Goal: Task Accomplishment & Management: Manage account settings

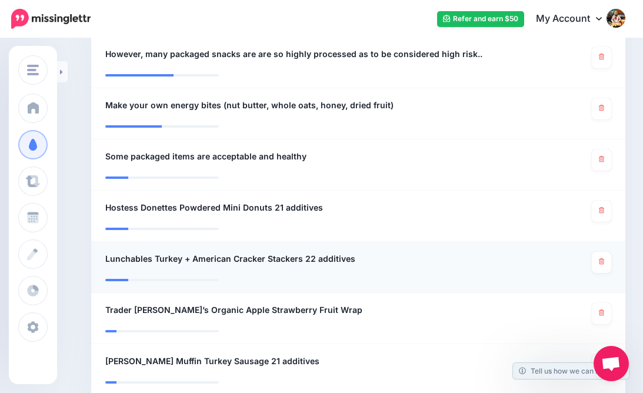
scroll to position [483, 0]
click at [599, 156] on icon at bounding box center [601, 159] width 5 height 6
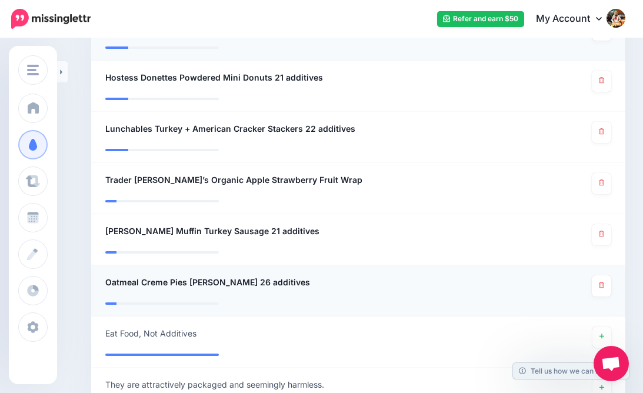
scroll to position [617, 0]
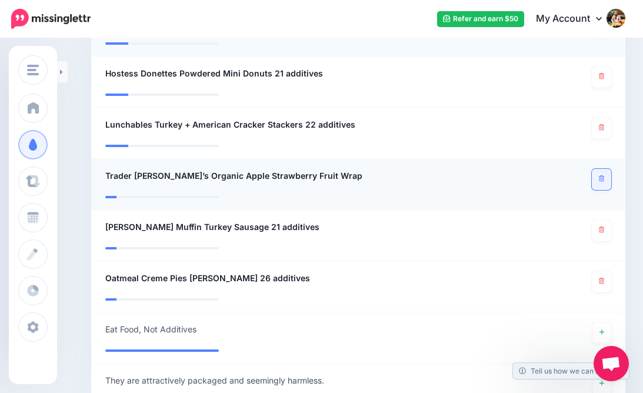
click at [599, 176] on icon at bounding box center [601, 178] width 5 height 6
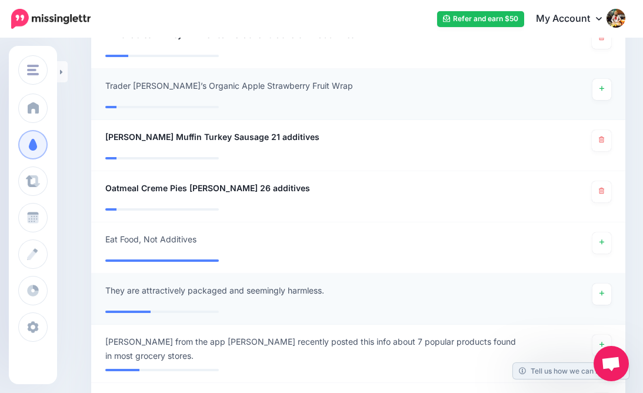
scroll to position [707, 0]
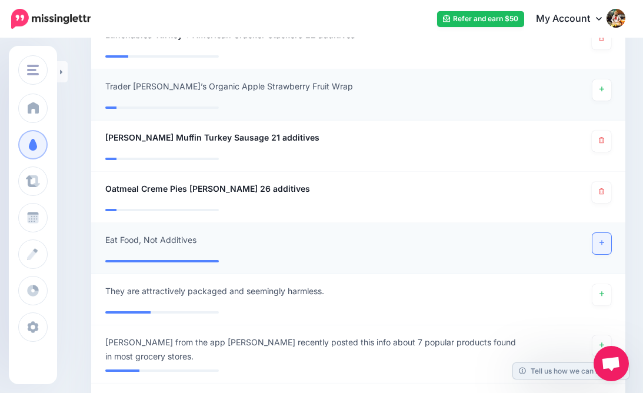
click at [601, 239] on icon at bounding box center [601, 242] width 5 height 6
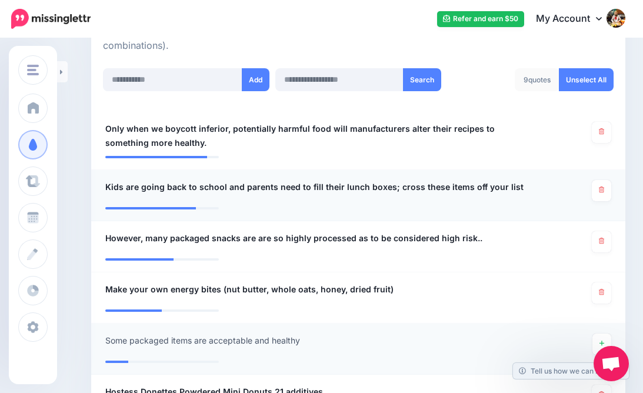
scroll to position [300, 0]
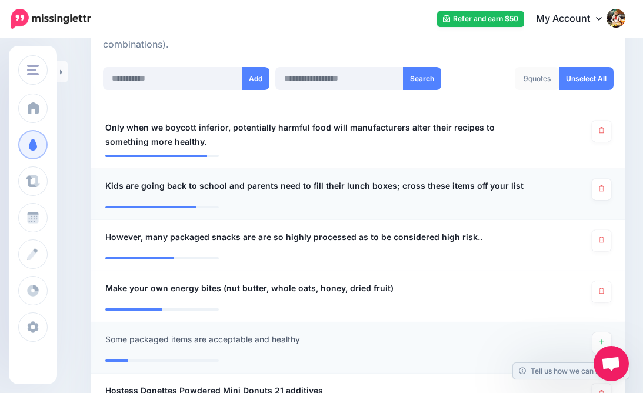
click at [244, 182] on span "Kids are going back to school and parents need to fill their lunch boxes; cross…" at bounding box center [314, 186] width 418 height 14
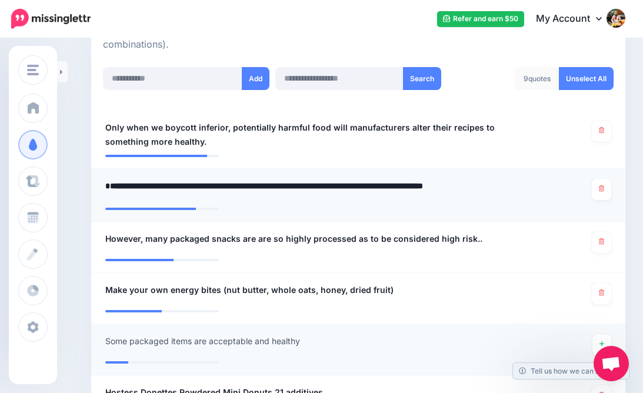
click at [248, 183] on textarea "**********" at bounding box center [314, 190] width 419 height 23
drag, startPoint x: 270, startPoint y: 184, endPoint x: 243, endPoint y: 186, distance: 27.1
click at [243, 186] on textarea "**********" at bounding box center [314, 190] width 419 height 23
click at [165, 183] on textarea "**********" at bounding box center [314, 190] width 419 height 23
drag, startPoint x: 165, startPoint y: 183, endPoint x: 150, endPoint y: 185, distance: 15.4
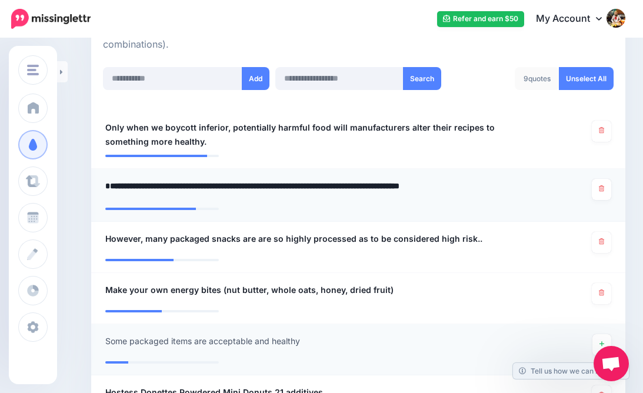
click at [150, 185] on textarea "**********" at bounding box center [314, 190] width 419 height 23
click at [170, 182] on textarea "**********" at bounding box center [314, 190] width 419 height 23
click at [275, 181] on textarea "**********" at bounding box center [314, 190] width 419 height 23
drag, startPoint x: 260, startPoint y: 183, endPoint x: 238, endPoint y: 182, distance: 22.4
click at [238, 182] on textarea "**********" at bounding box center [314, 190] width 419 height 23
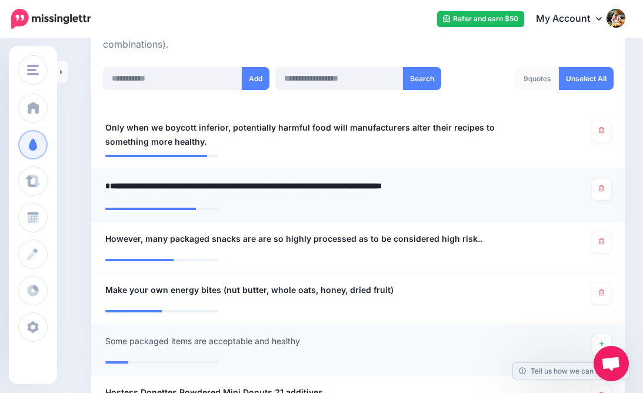
type textarea "**********"
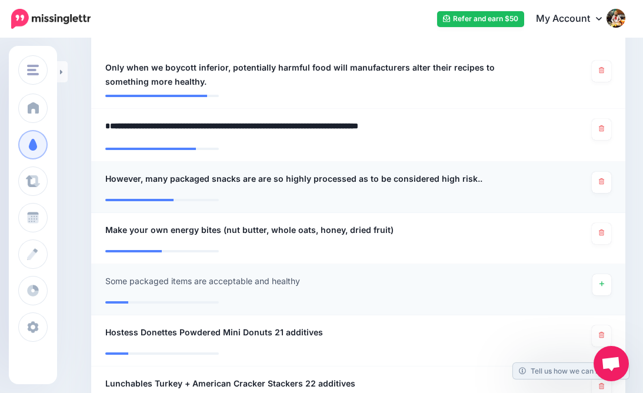
scroll to position [361, 0]
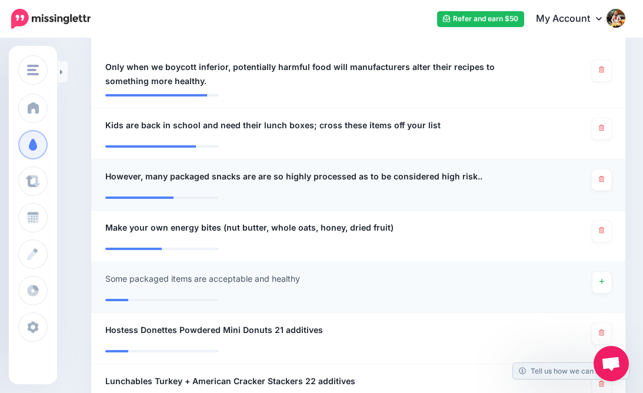
click at [149, 174] on span "However, many packaged snacks are are so highly processed as to be considered h…" at bounding box center [293, 176] width 377 height 14
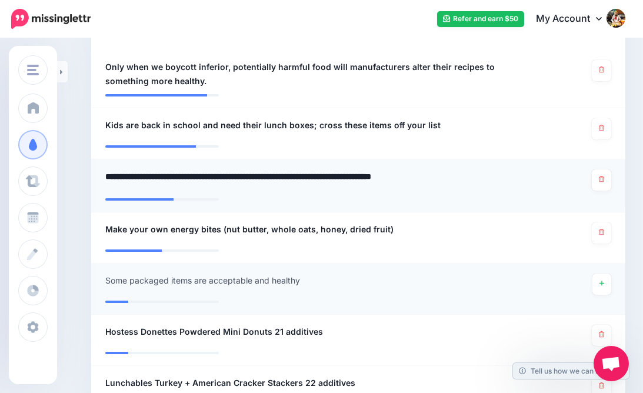
drag, startPoint x: 148, startPoint y: 173, endPoint x: 124, endPoint y: 172, distance: 23.5
click at [124, 172] on textarea "**********" at bounding box center [314, 180] width 419 height 23
click at [109, 172] on textarea "**********" at bounding box center [314, 180] width 419 height 23
type textarea "**********"
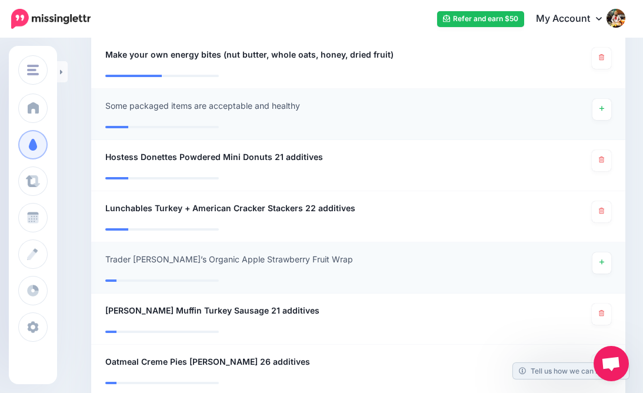
scroll to position [534, 0]
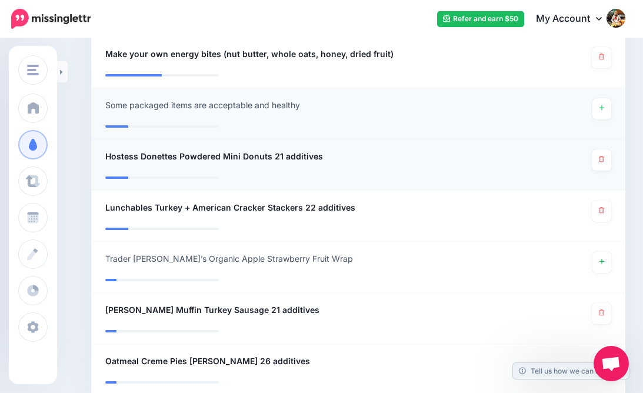
click at [268, 152] on span "Hostess Donettes Powdered Mini Donuts 21 additives" at bounding box center [214, 156] width 218 height 14
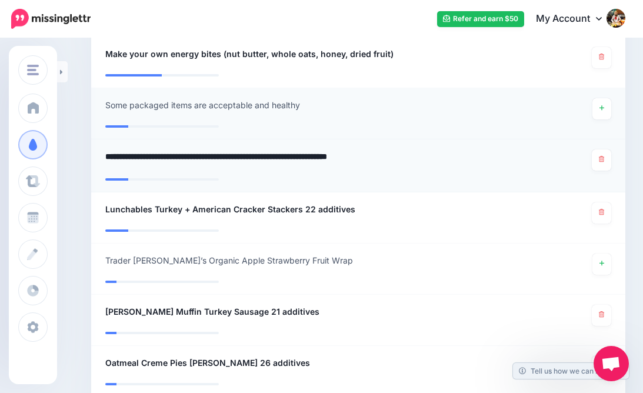
click at [272, 154] on textarea "**********" at bounding box center [314, 160] width 419 height 23
click at [338, 152] on textarea "**********" at bounding box center [314, 160] width 419 height 23
type textarea "**********"
click at [302, 205] on span "Lunchables Turkey + American Cracker Stackers 22 additives" at bounding box center [230, 209] width 250 height 14
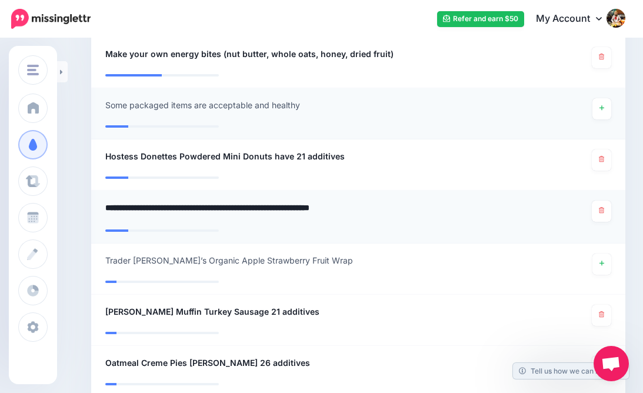
click at [306, 205] on textarea "**********" at bounding box center [314, 211] width 419 height 23
click at [344, 206] on textarea "**********" at bounding box center [314, 211] width 419 height 23
type textarea "**********"
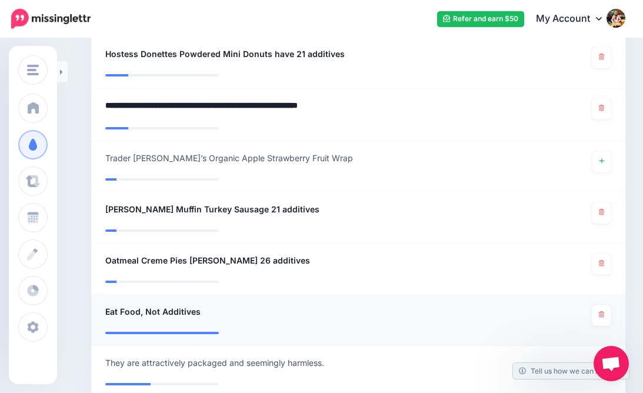
scroll to position [636, 0]
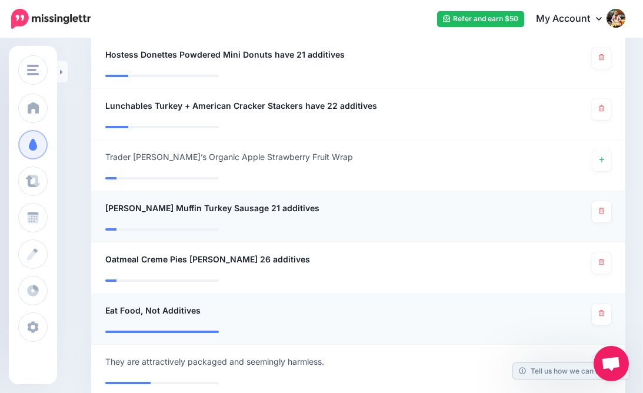
click at [286, 203] on span "­Jimmy Dean English Muffin Turkey Sausage 21 additives" at bounding box center [212, 208] width 214 height 14
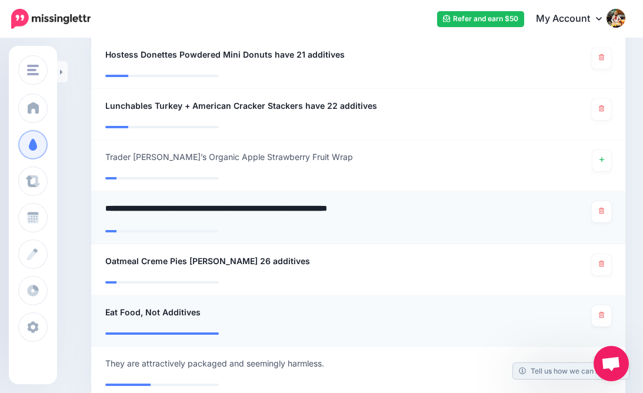
click at [288, 207] on textarea "**********" at bounding box center [314, 212] width 419 height 23
click at [335, 202] on textarea "**********" at bounding box center [314, 212] width 419 height 23
type textarea "**********"
click at [601, 208] on icon at bounding box center [601, 211] width 5 height 6
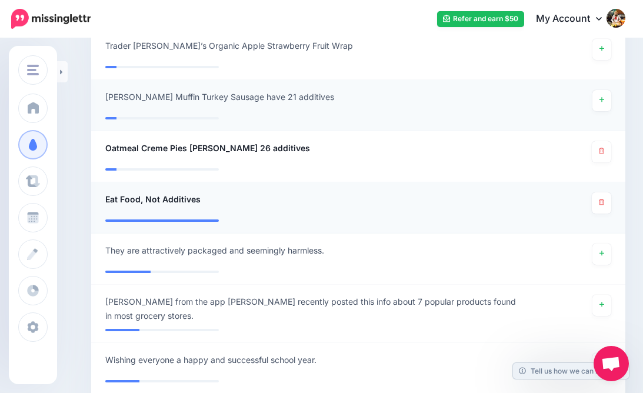
scroll to position [753, 0]
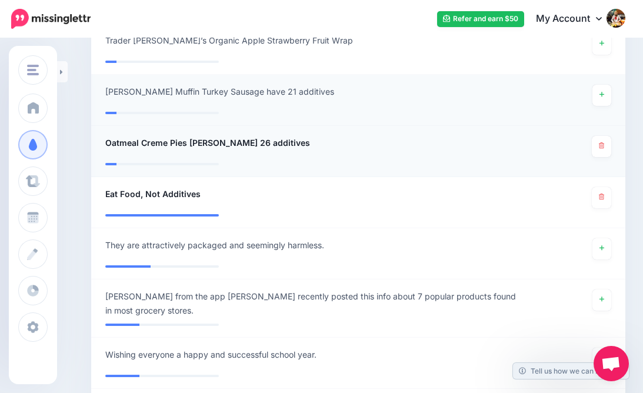
click at [235, 138] on span "Oatmeal Creme Pies ­Little Debbie 26 additives" at bounding box center [207, 143] width 205 height 14
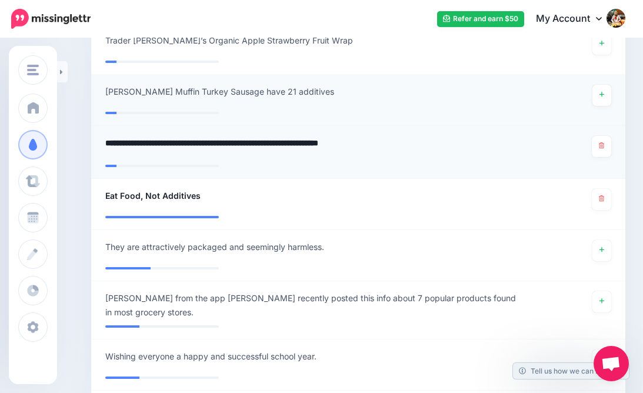
drag, startPoint x: 238, startPoint y: 143, endPoint x: 188, endPoint y: 137, distance: 49.8
click at [188, 137] on textarea "**********" at bounding box center [314, 147] width 419 height 23
click at [108, 138] on textarea "**********" at bounding box center [314, 147] width 419 height 23
click at [242, 139] on textarea "**********" at bounding box center [314, 147] width 419 height 23
click at [338, 138] on textarea "**********" at bounding box center [314, 147] width 419 height 23
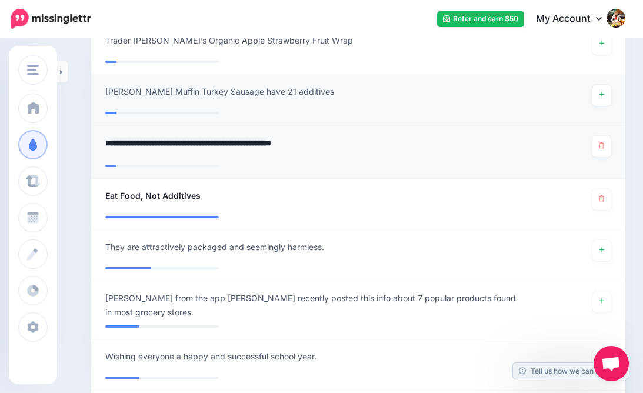
click at [272, 140] on textarea "**********" at bounding box center [314, 147] width 419 height 23
type textarea "**********"
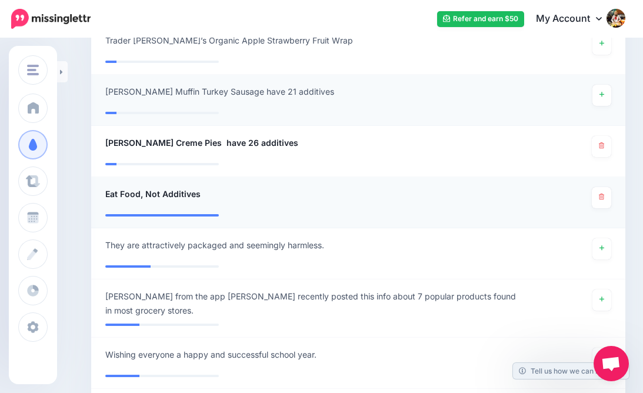
click at [319, 177] on li "**********" at bounding box center [358, 202] width 534 height 51
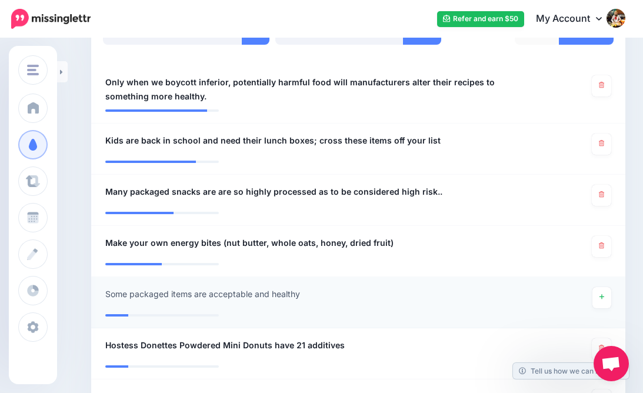
scroll to position [0, 0]
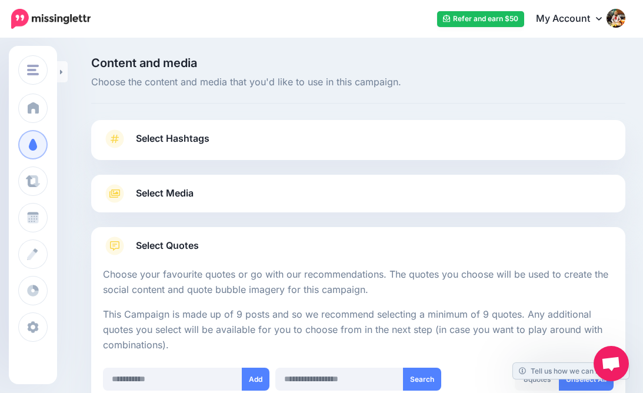
click at [161, 243] on span "Select Quotes" at bounding box center [167, 246] width 63 height 16
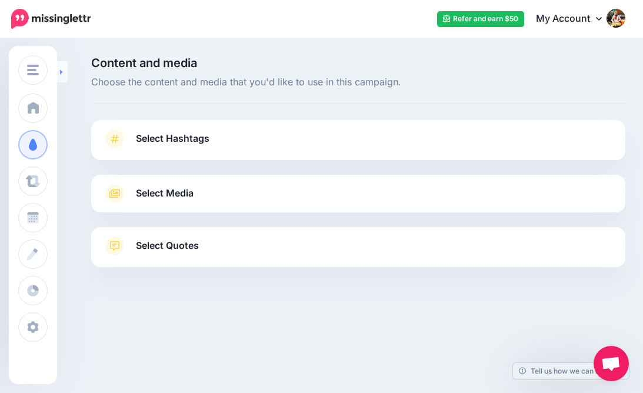
click at [61, 71] on icon at bounding box center [61, 71] width 2 height 5
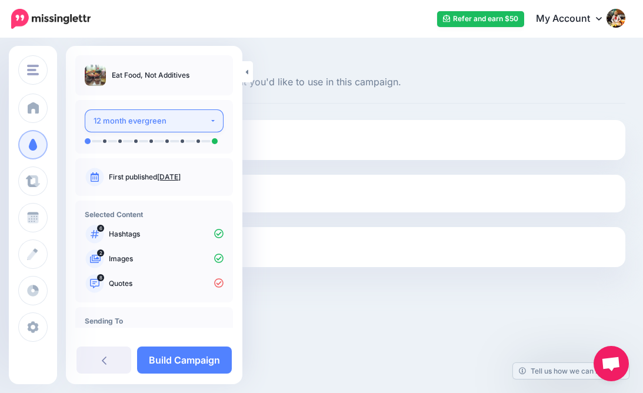
click at [208, 122] on button "12 month evergreen" at bounding box center [154, 120] width 139 height 23
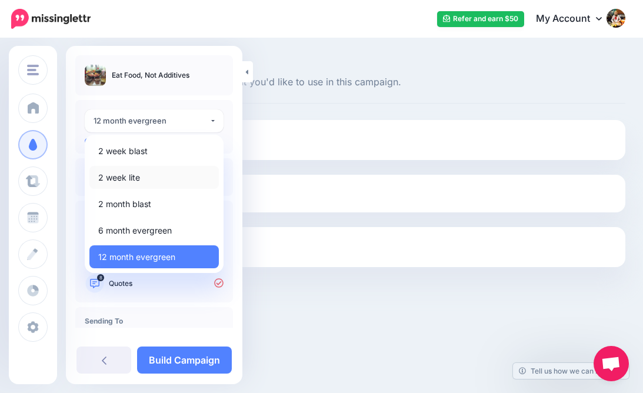
click at [127, 175] on span "2 week lite" at bounding box center [119, 178] width 42 height 14
select select "*****"
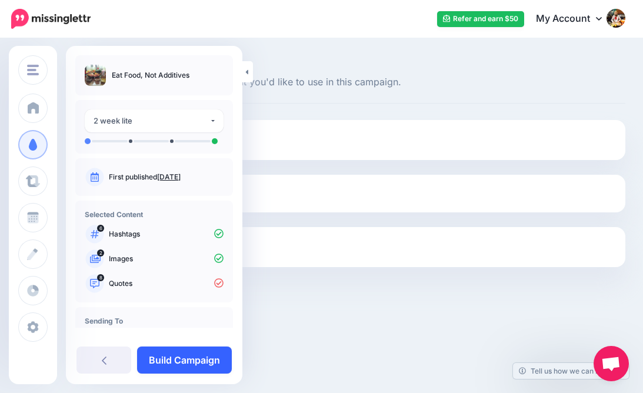
click at [185, 361] on link "Build Campaign" at bounding box center [184, 359] width 95 height 27
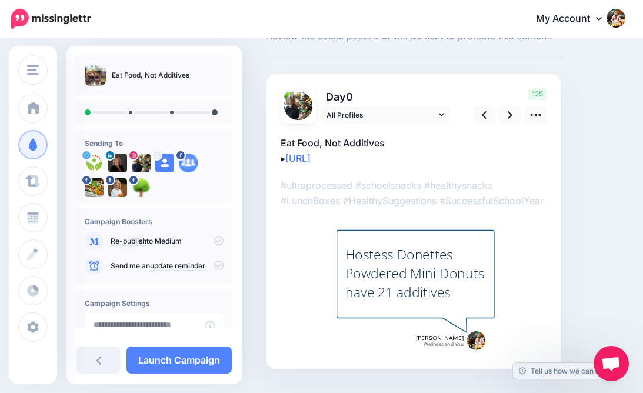
scroll to position [46, 0]
click at [509, 111] on icon at bounding box center [509, 115] width 5 height 12
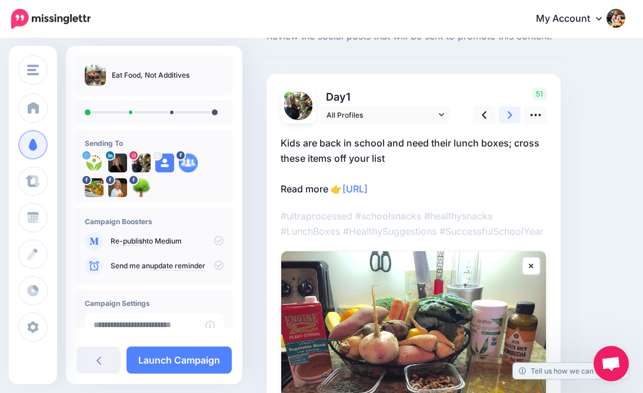
scroll to position [20, 0]
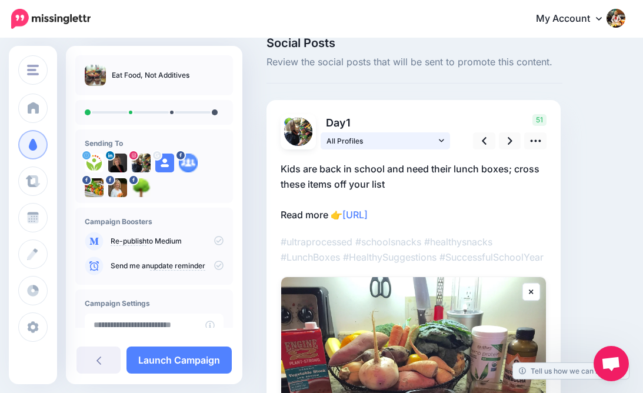
click at [441, 139] on icon at bounding box center [441, 140] width 5 height 8
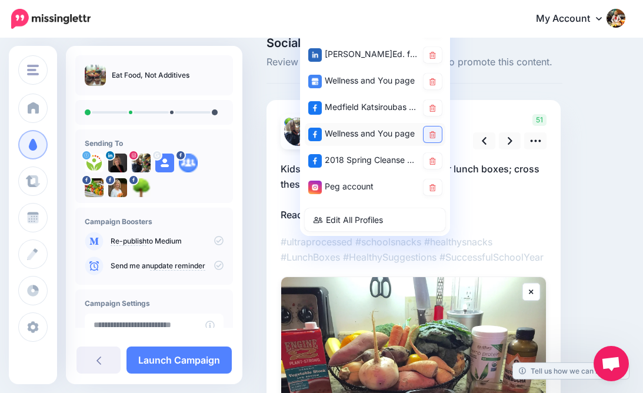
click at [440, 139] on link at bounding box center [432, 134] width 18 height 16
click at [484, 200] on p "Kids are back in school and need their lunch boxes; cross these items off your …" at bounding box center [413, 191] width 266 height 61
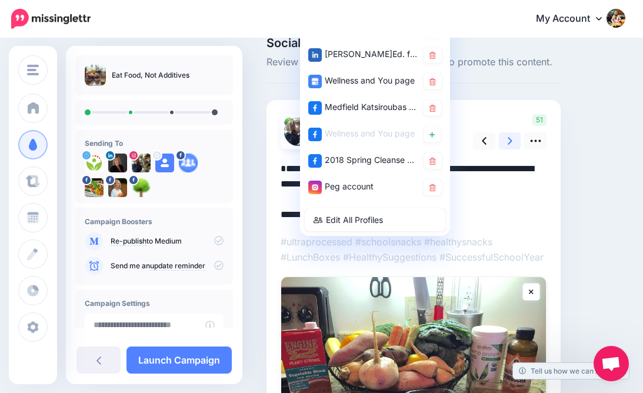
click at [510, 140] on icon at bounding box center [509, 141] width 5 height 12
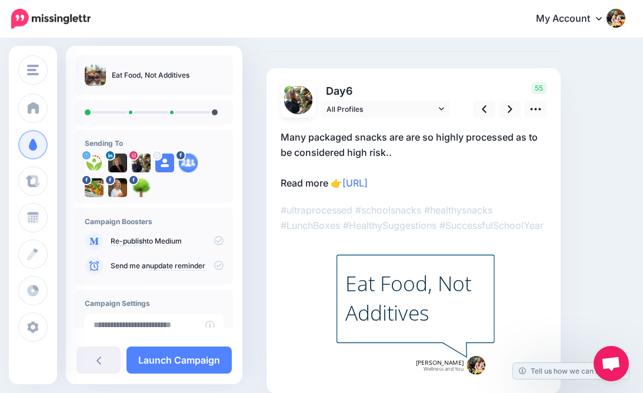
scroll to position [63, 0]
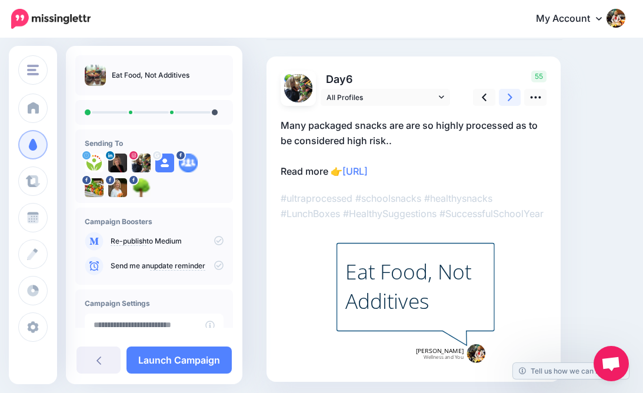
click at [508, 97] on icon at bounding box center [509, 97] width 5 height 12
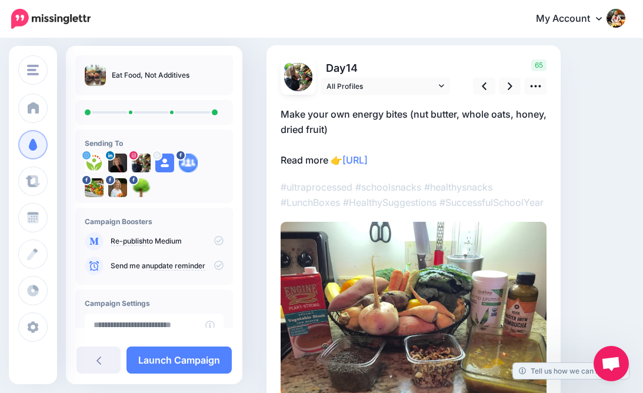
scroll to position [75, 0]
click at [509, 86] on icon at bounding box center [509, 86] width 5 height 12
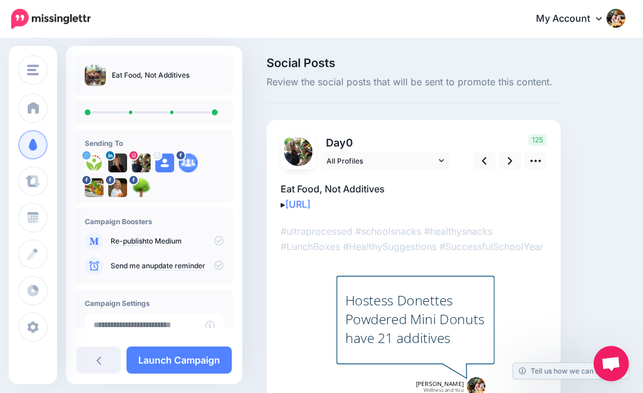
scroll to position [0, 0]
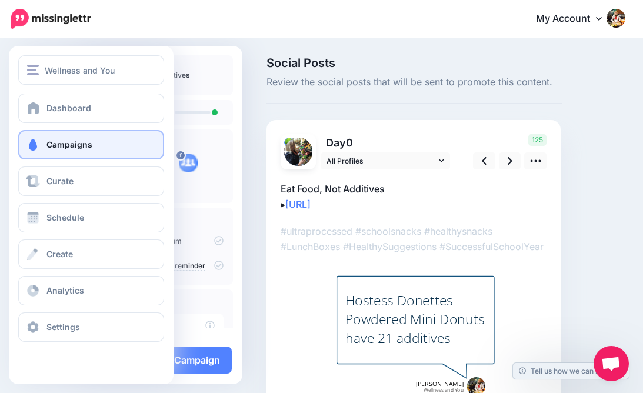
click at [64, 140] on span "Campaigns" at bounding box center [69, 144] width 46 height 10
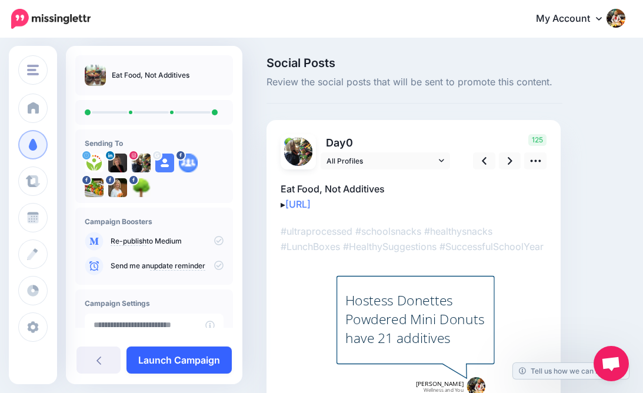
click at [178, 357] on link "Launch Campaign" at bounding box center [178, 359] width 105 height 27
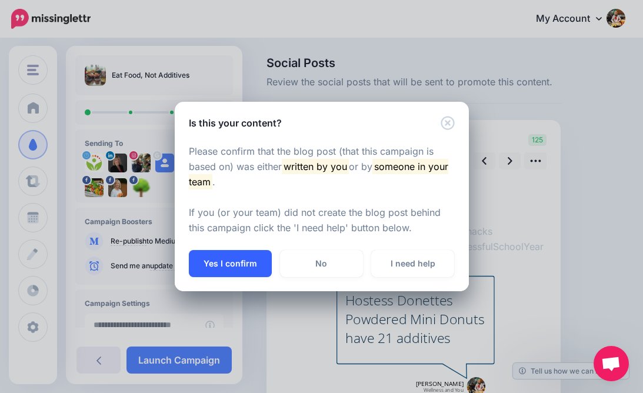
click at [235, 263] on button "Yes I confirm" at bounding box center [230, 263] width 83 height 27
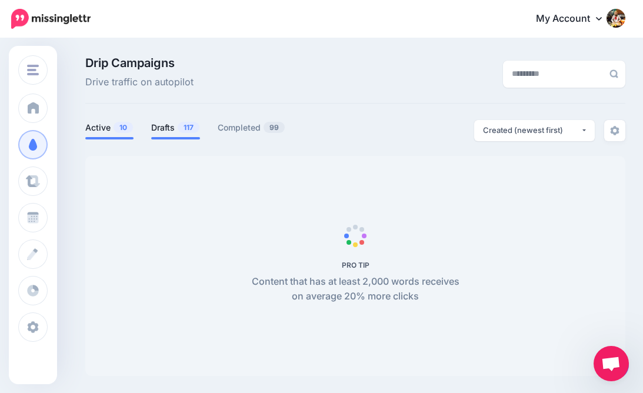
click at [173, 125] on link "Drafts 117" at bounding box center [175, 128] width 49 height 14
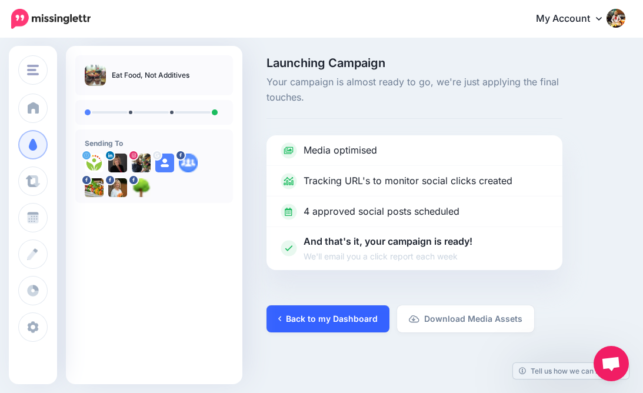
click at [324, 317] on link "Back to my Dashboard" at bounding box center [327, 318] width 123 height 27
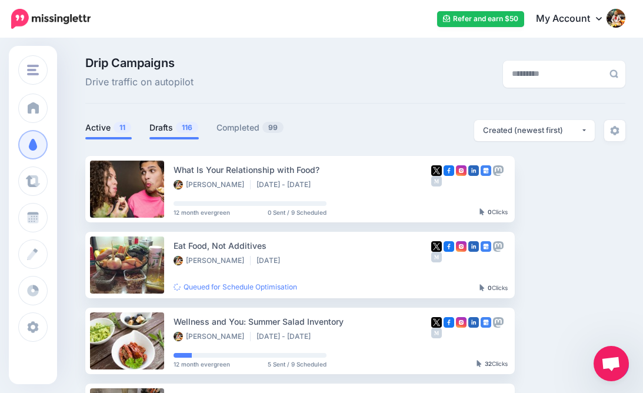
click at [162, 126] on link "Drafts 116" at bounding box center [173, 128] width 49 height 14
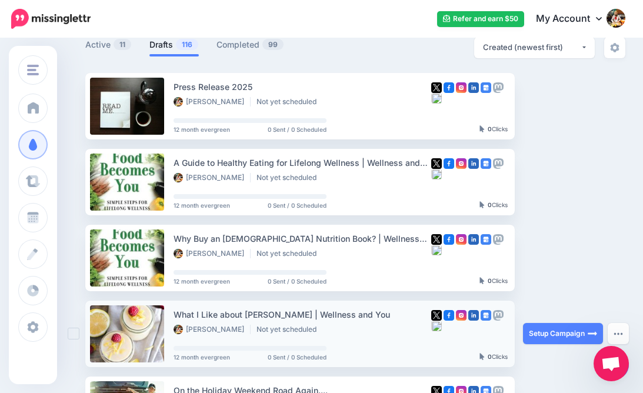
scroll to position [84, 0]
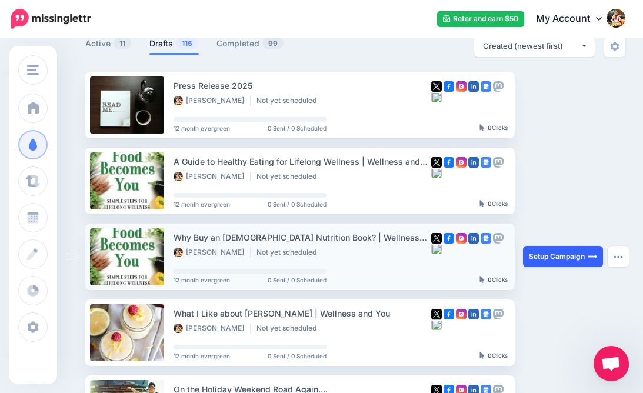
click at [553, 254] on link "Setup Campaign" at bounding box center [563, 256] width 80 height 21
click at [557, 255] on link "Setup Campaign" at bounding box center [563, 256] width 80 height 21
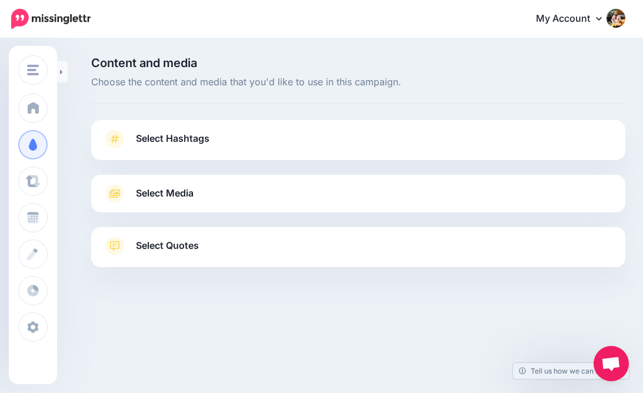
click at [189, 144] on span "Select Hashtags" at bounding box center [172, 139] width 73 height 16
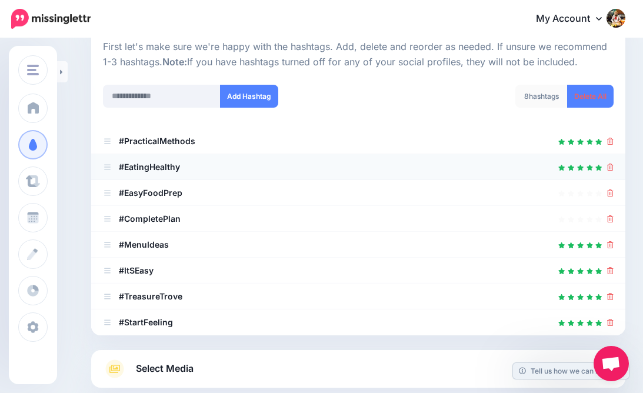
scroll to position [121, 0]
click at [609, 218] on icon at bounding box center [610, 218] width 6 height 7
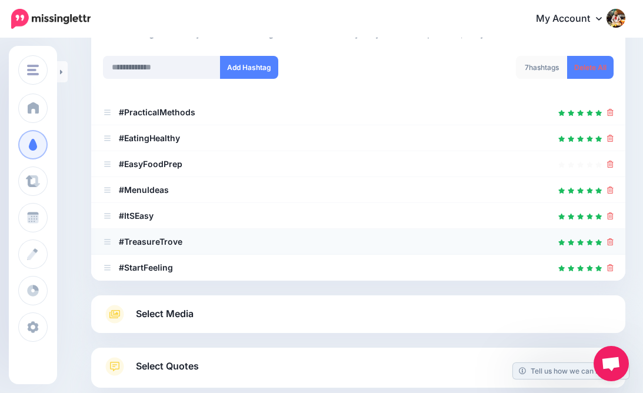
scroll to position [149, 0]
click at [152, 188] on b "#MenuIdeas" at bounding box center [144, 190] width 50 height 10
click at [148, 188] on b "#MenuIdeas" at bounding box center [144, 190] width 50 height 10
click at [608, 214] on icon at bounding box center [610, 215] width 6 height 7
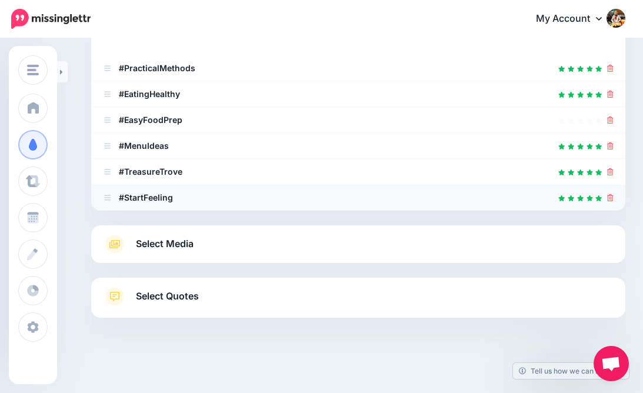
scroll to position [193, 0]
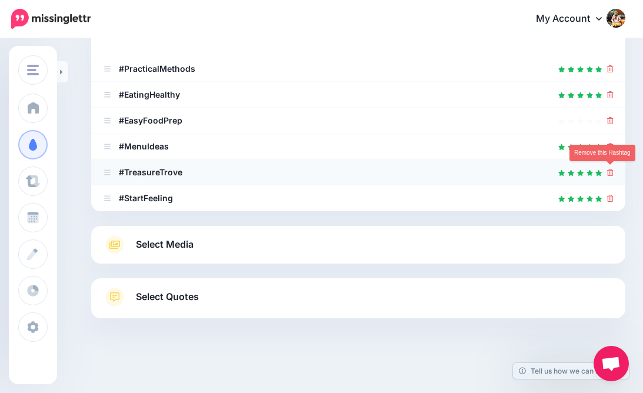
click at [611, 169] on icon at bounding box center [610, 172] width 6 height 7
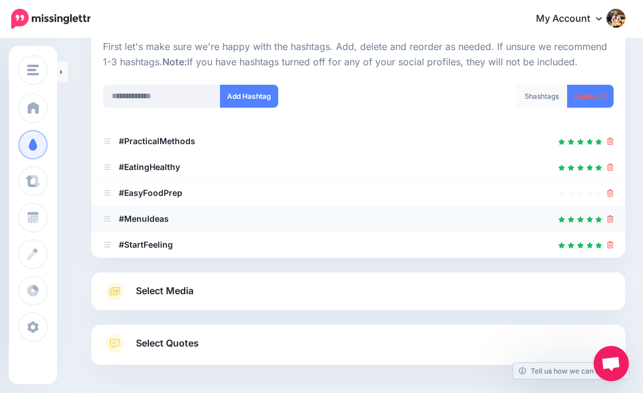
scroll to position [121, 0]
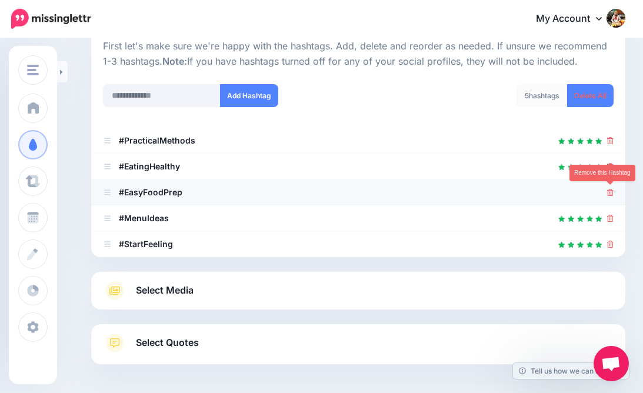
click at [610, 192] on icon at bounding box center [610, 192] width 6 height 7
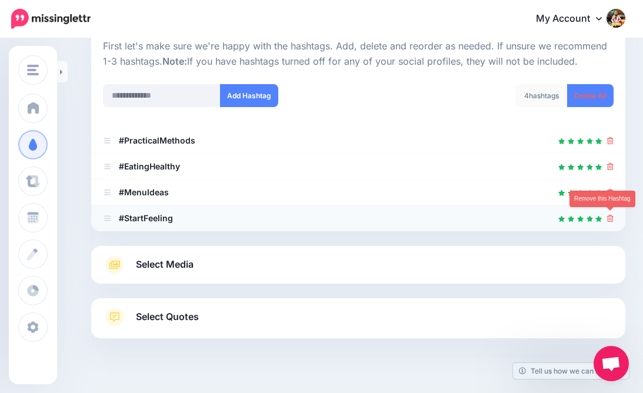
click at [607, 215] on icon at bounding box center [610, 218] width 6 height 7
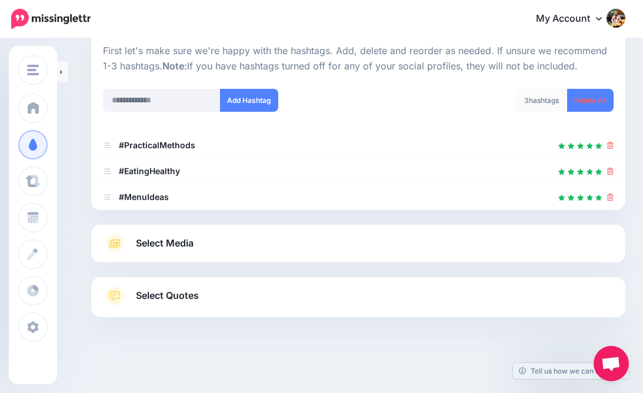
scroll to position [115, 0]
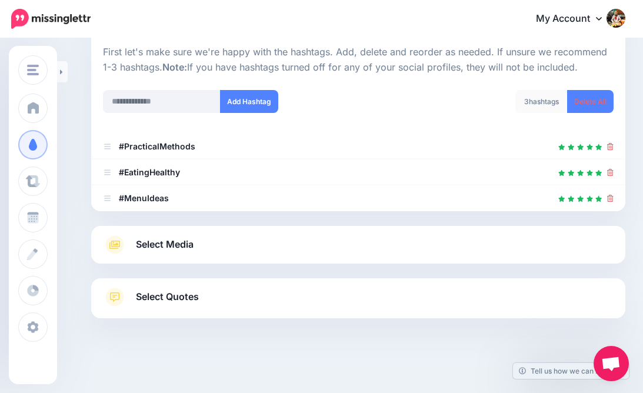
click at [163, 241] on span "Select Media" at bounding box center [165, 244] width 58 height 16
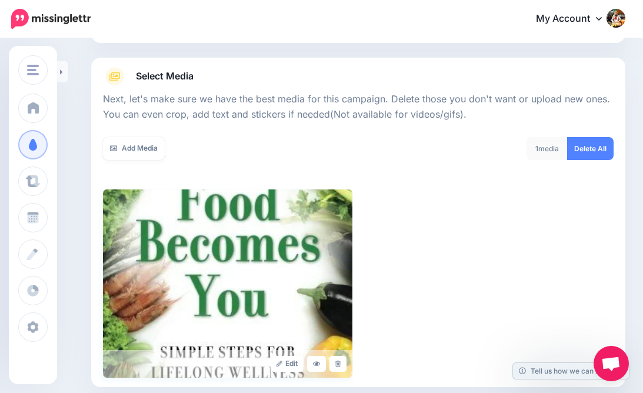
scroll to position [115, 0]
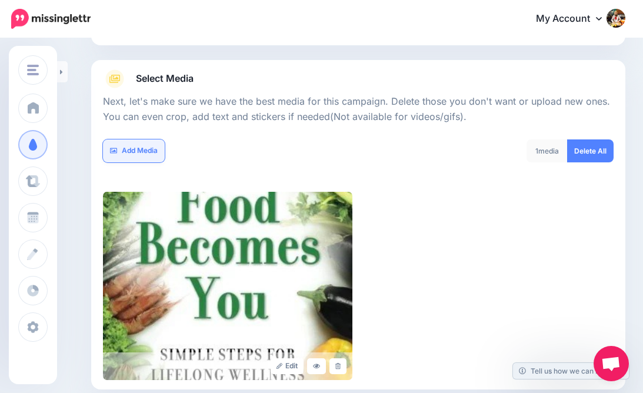
click at [133, 148] on link "Add Media" at bounding box center [134, 150] width 62 height 23
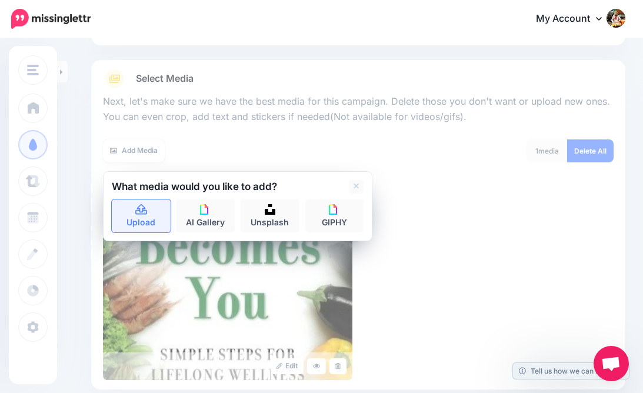
click at [140, 208] on icon at bounding box center [141, 209] width 12 height 11
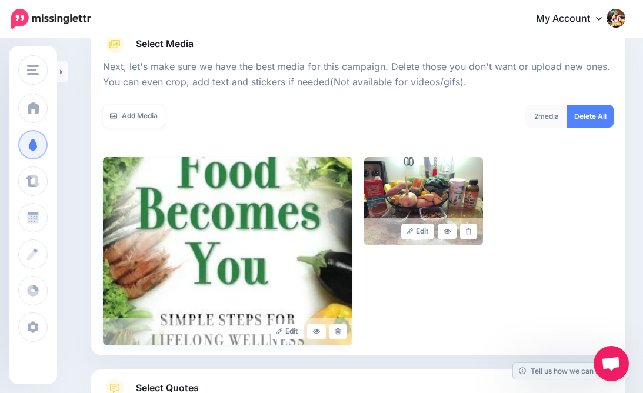
scroll to position [149, 0]
click at [142, 114] on link "Add Media" at bounding box center [134, 116] width 62 height 23
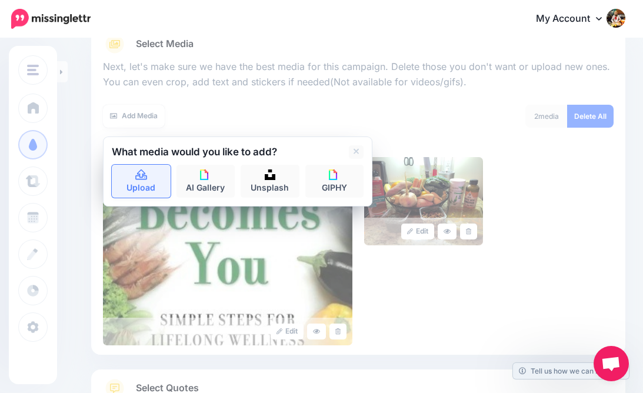
click at [139, 176] on icon at bounding box center [142, 175] width 14 height 11
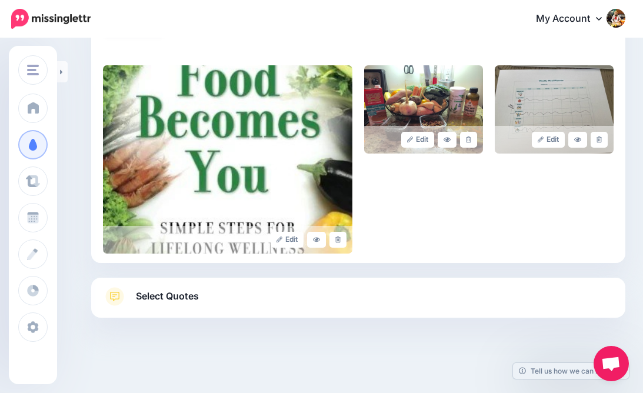
scroll to position [240, 0]
click at [163, 295] on span "Select Quotes" at bounding box center [167, 297] width 63 height 16
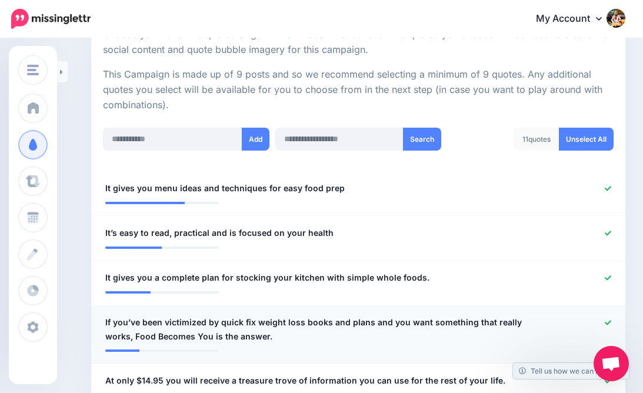
scroll to position [240, 0]
click at [114, 182] on span "It gives you menu ideas and techniques for easy food prep" at bounding box center [224, 188] width 239 height 14
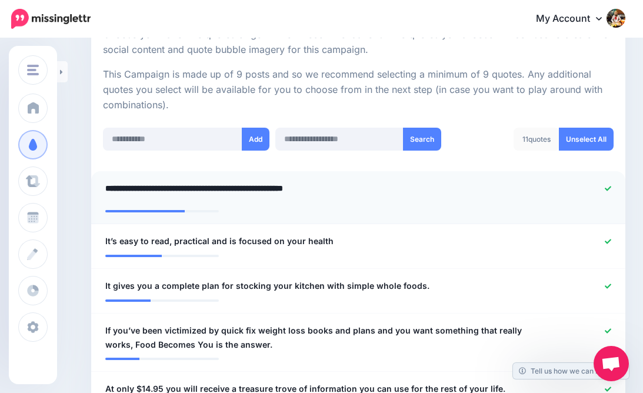
click at [113, 185] on textarea "**********" at bounding box center [314, 192] width 419 height 23
type textarea "**********"
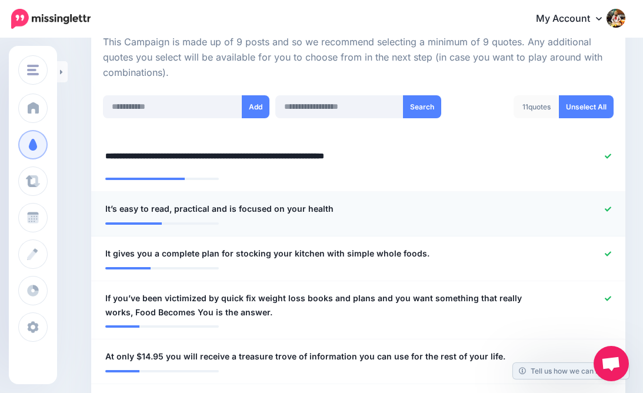
scroll to position [275, 0]
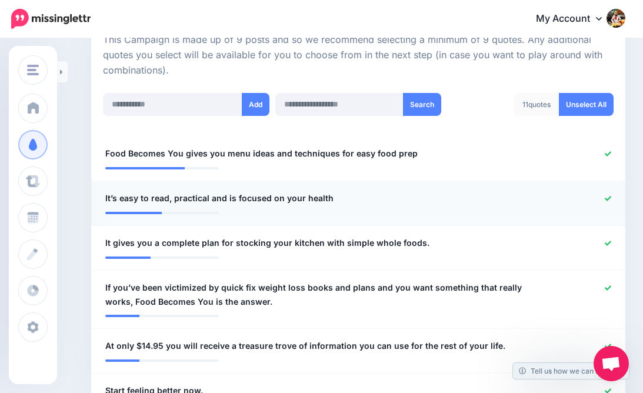
click at [113, 200] on span "It’s easy to read, practical and is focused on your health" at bounding box center [219, 198] width 228 height 14
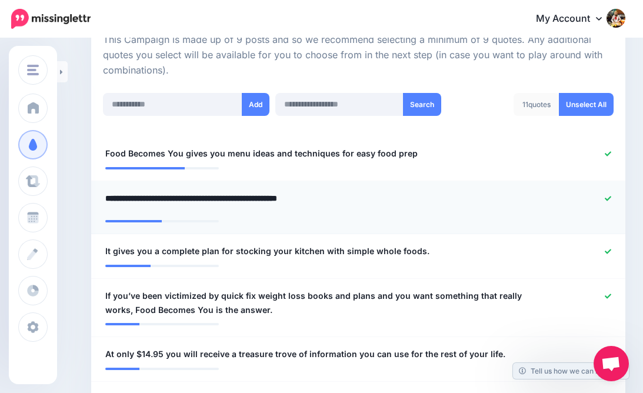
click at [116, 193] on textarea "**********" at bounding box center [314, 202] width 419 height 23
type textarea "**********"
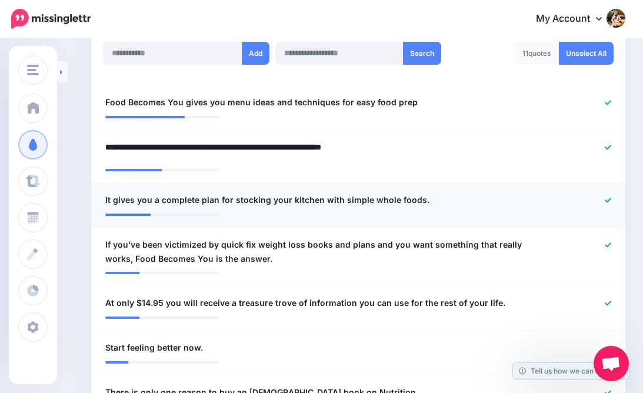
scroll to position [326, 0]
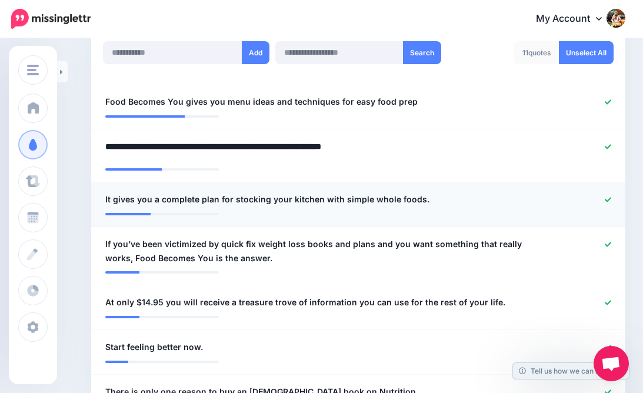
click at [117, 193] on span "It gives you a complete plan for stocking your kitchen with simple whole foods." at bounding box center [267, 199] width 324 height 14
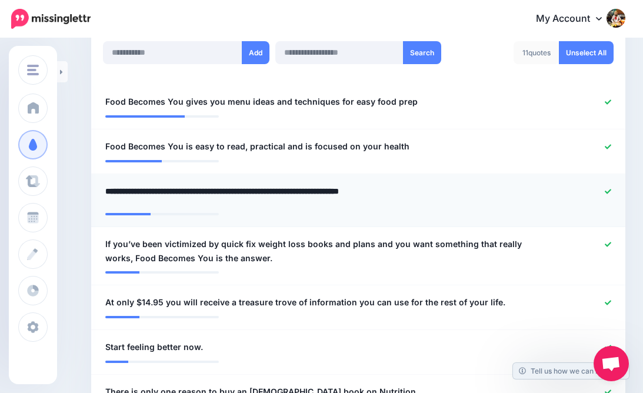
drag, startPoint x: 113, startPoint y: 187, endPoint x: 98, endPoint y: 186, distance: 15.3
click at [98, 186] on div "**********" at bounding box center [314, 195] width 436 height 23
type textarea "**********"
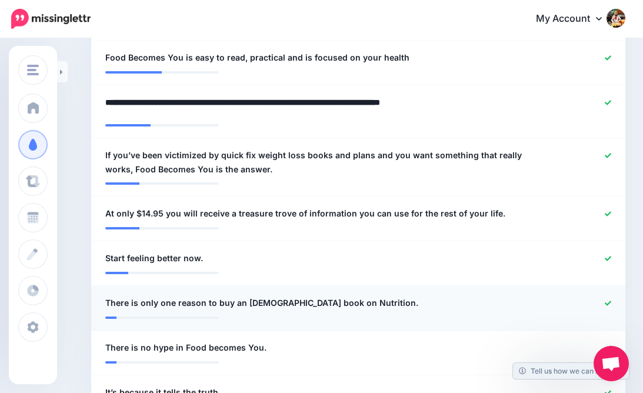
scroll to position [407, 0]
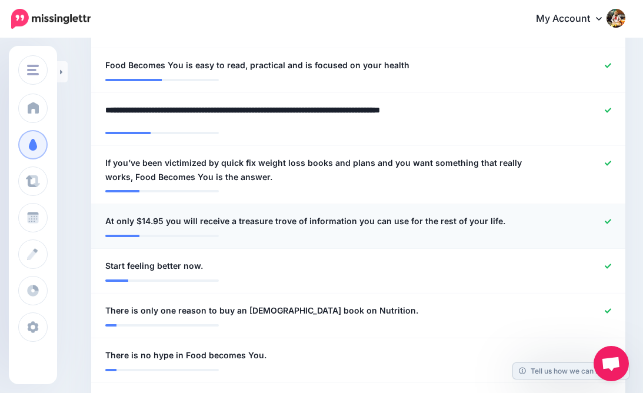
click at [607, 218] on li "**********" at bounding box center [358, 226] width 534 height 45
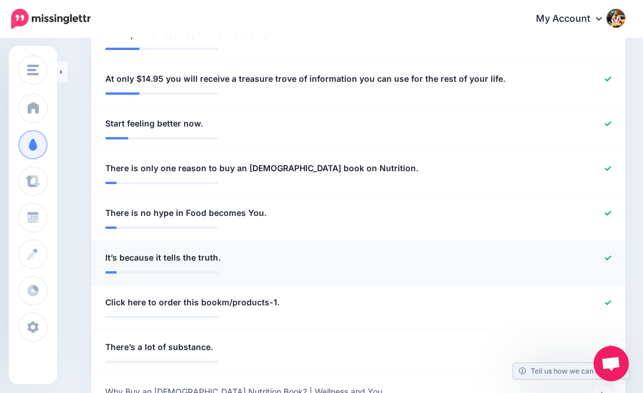
scroll to position [542, 0]
click at [610, 165] on icon at bounding box center [607, 168] width 6 height 6
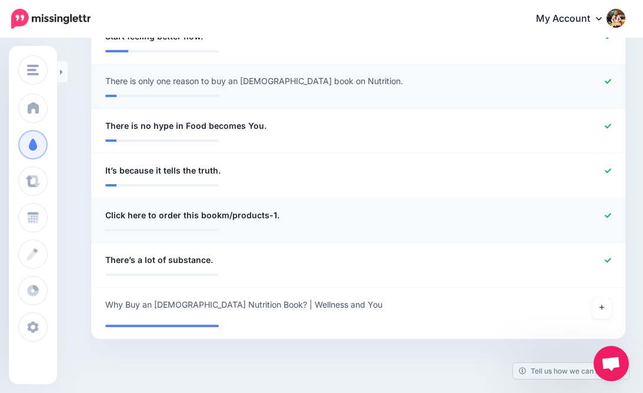
scroll to position [629, 0]
click at [607, 168] on icon at bounding box center [607, 170] width 6 height 5
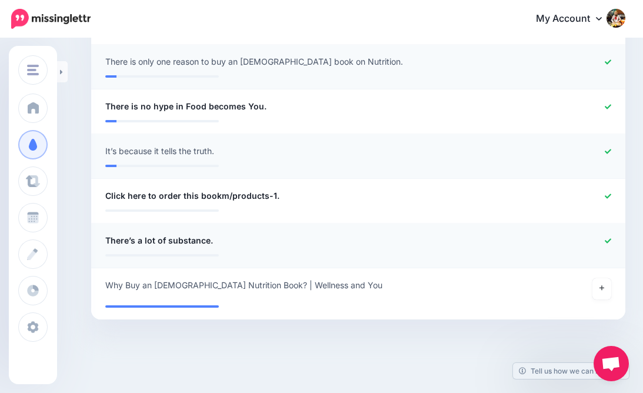
scroll to position [647, 0]
click at [608, 194] on icon at bounding box center [607, 196] width 6 height 5
click at [611, 236] on div at bounding box center [576, 241] width 87 height 15
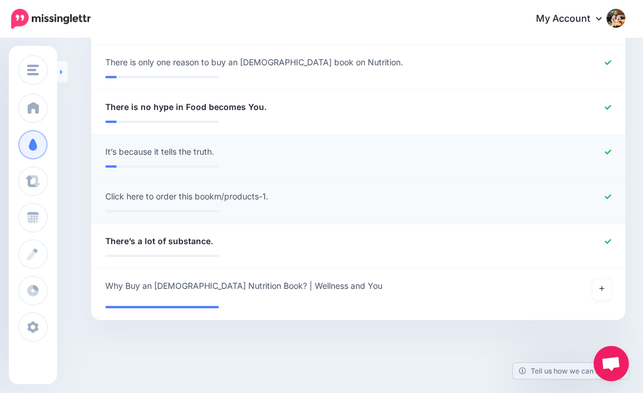
click at [61, 72] on icon at bounding box center [61, 71] width 2 height 5
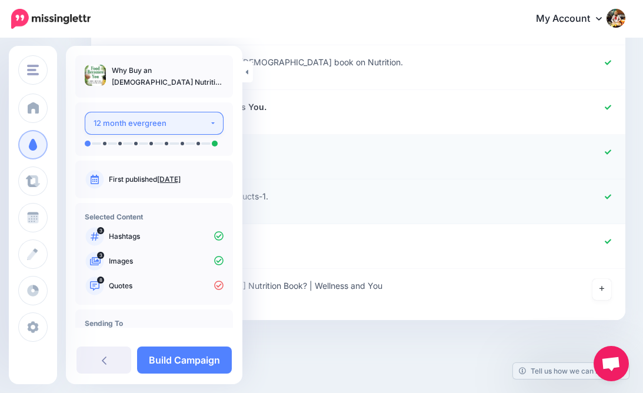
click at [205, 126] on button "12 month evergreen" at bounding box center [154, 123] width 139 height 23
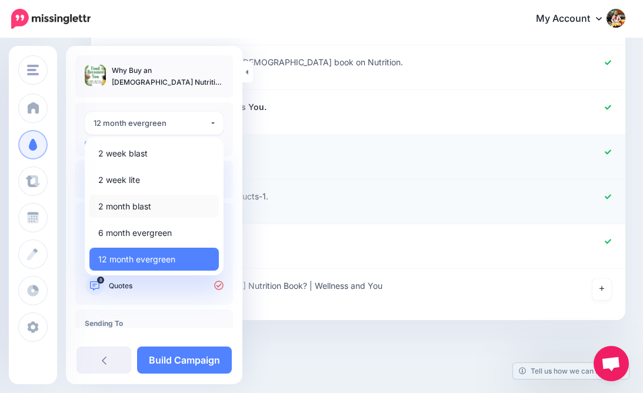
click at [123, 203] on span "2 month blast" at bounding box center [124, 206] width 53 height 14
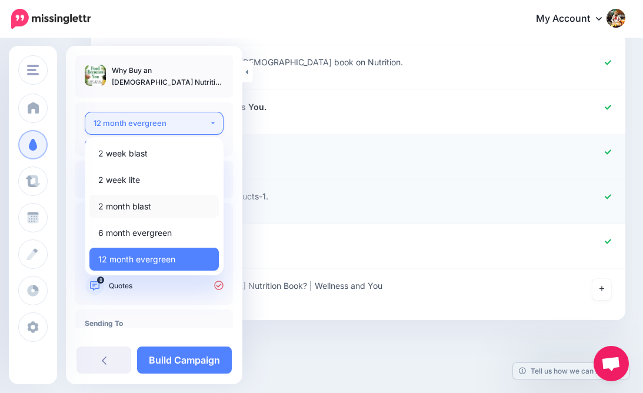
select select "*****"
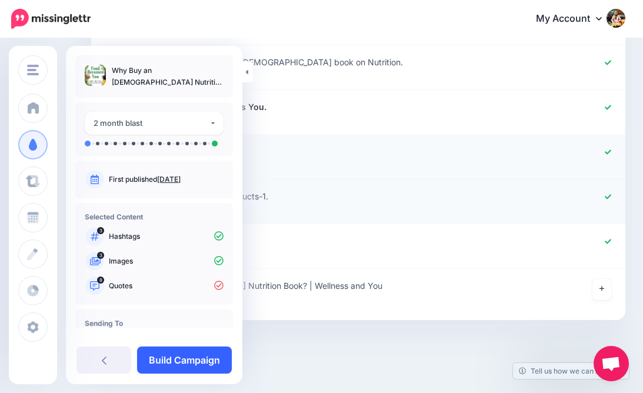
click at [168, 360] on link "Build Campaign" at bounding box center [184, 359] width 95 height 27
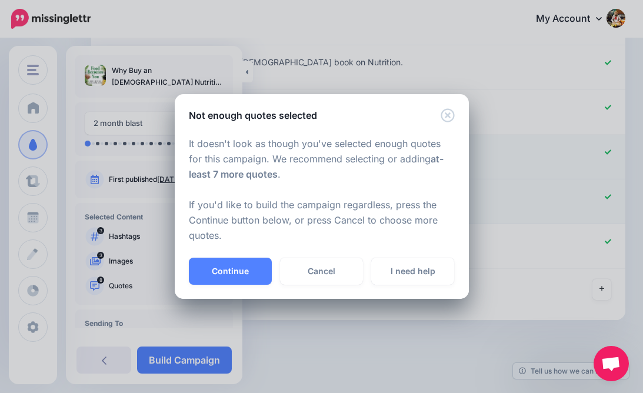
click at [446, 115] on icon "Close" at bounding box center [447, 115] width 14 height 14
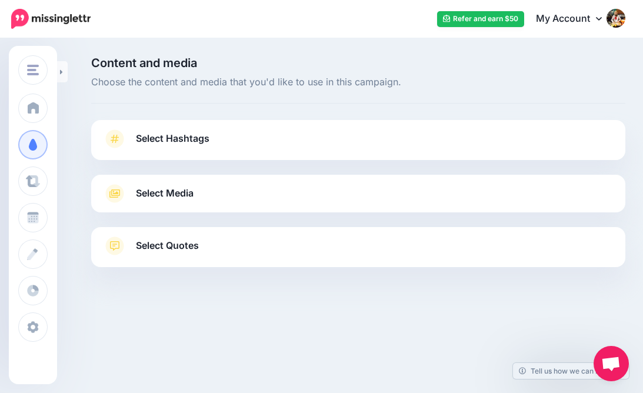
click at [263, 243] on link "Select Quotes" at bounding box center [358, 251] width 510 height 31
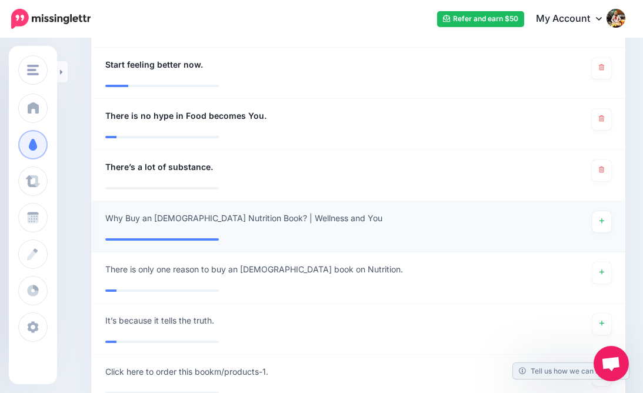
scroll to position [624, 0]
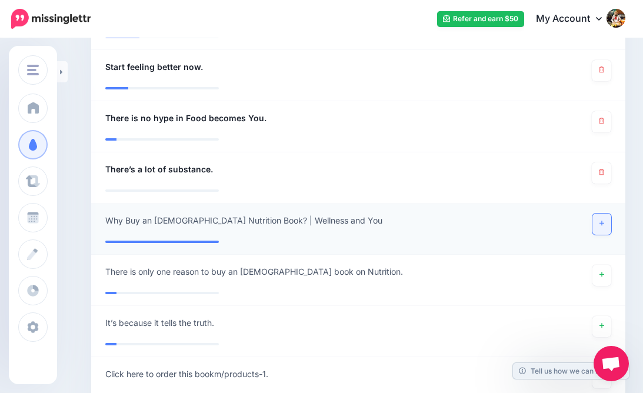
click at [603, 220] on icon at bounding box center [601, 223] width 5 height 6
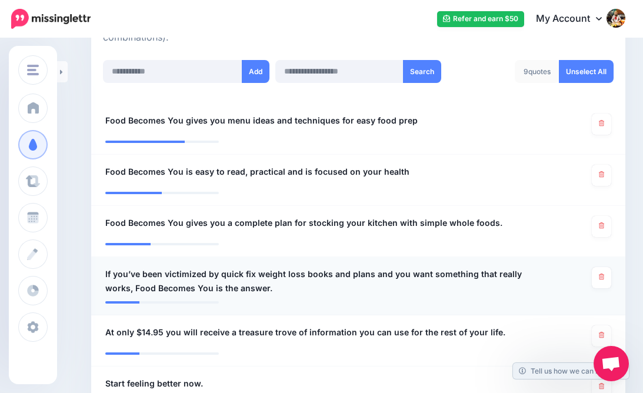
scroll to position [303, 0]
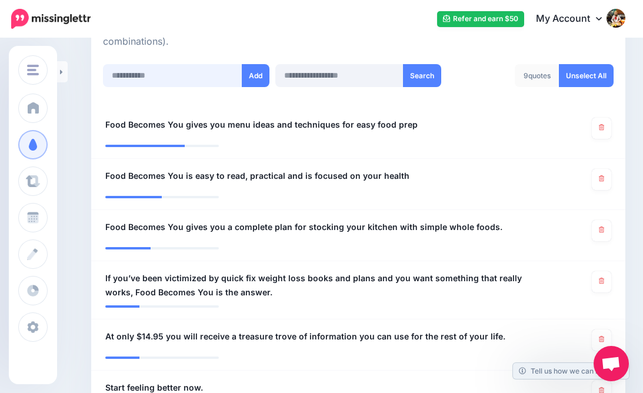
click at [155, 73] on input "text" at bounding box center [172, 75] width 139 height 23
type input "*"
type input "**********"
click at [254, 69] on button "Add" at bounding box center [256, 75] width 28 height 23
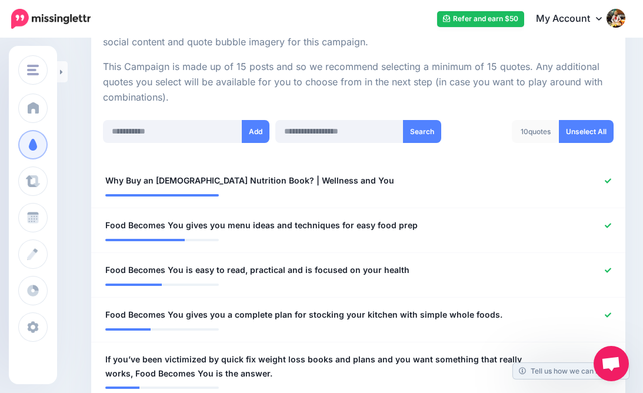
scroll to position [245, 0]
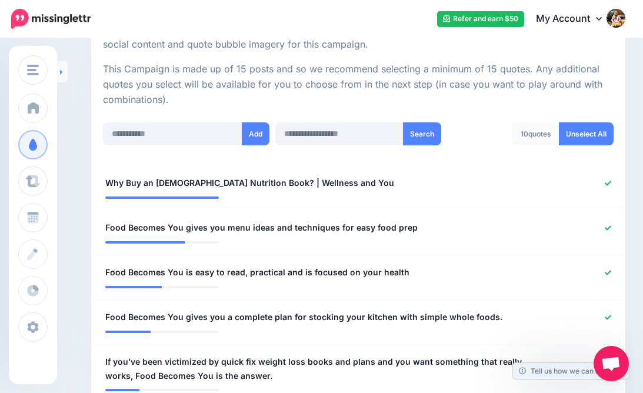
click at [63, 70] on link at bounding box center [62, 71] width 11 height 21
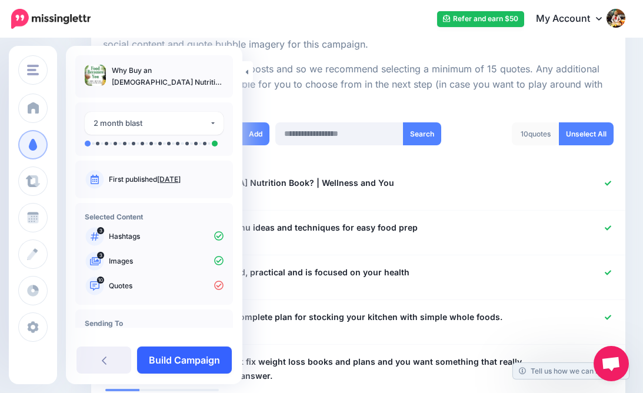
click at [159, 362] on link "Build Campaign" at bounding box center [184, 359] width 95 height 27
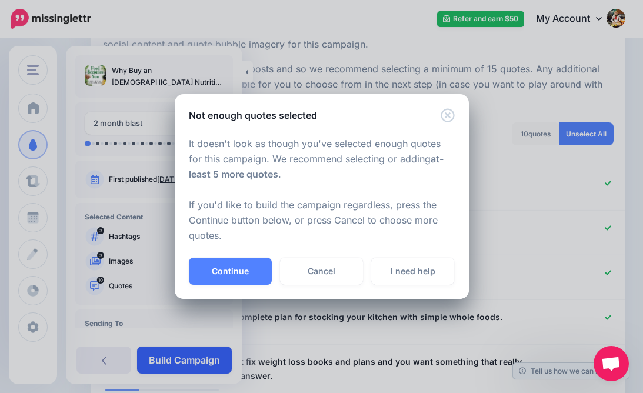
click at [159, 362] on div "Not enough quotes selected It doesn't look as though you've selected enough quo…" at bounding box center [321, 196] width 643 height 393
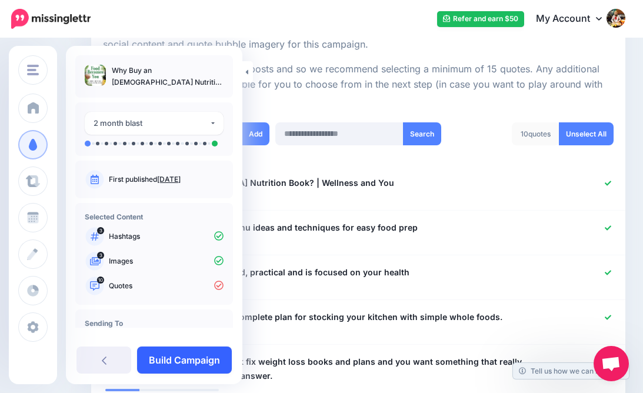
click at [186, 362] on link "Build Campaign" at bounding box center [184, 359] width 95 height 27
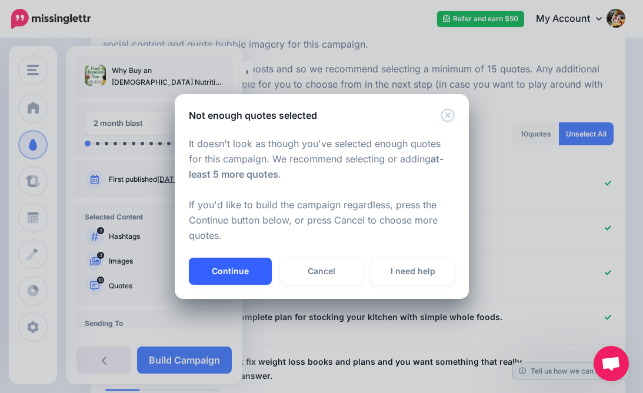
click at [229, 266] on button "Continue" at bounding box center [230, 271] width 83 height 27
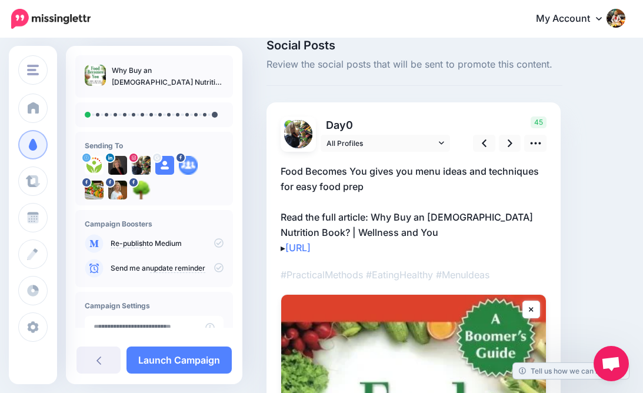
scroll to position [12, 0]
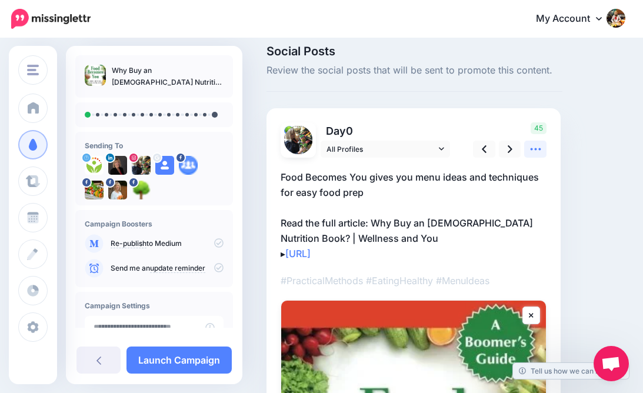
click at [537, 148] on icon at bounding box center [535, 149] width 12 height 12
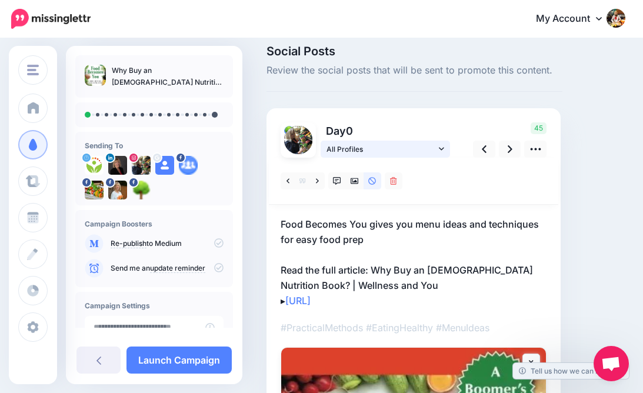
click at [440, 146] on icon at bounding box center [441, 149] width 5 height 8
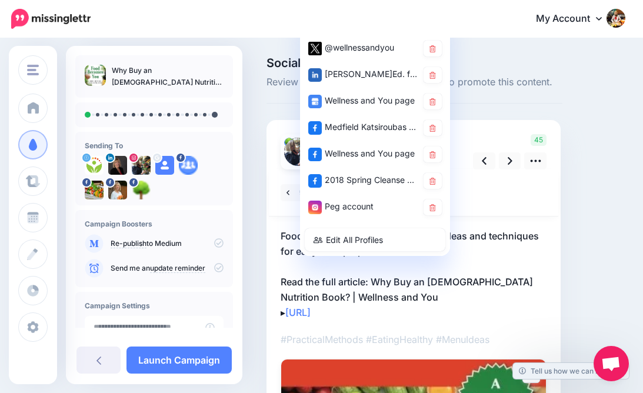
scroll to position [0, 0]
click at [431, 126] on icon at bounding box center [432, 128] width 6 height 7
click at [430, 181] on icon at bounding box center [432, 181] width 6 height 7
click at [429, 295] on p "Food Becomes You gives you menu ideas and techniques for easy food prep Read th…" at bounding box center [413, 274] width 266 height 92
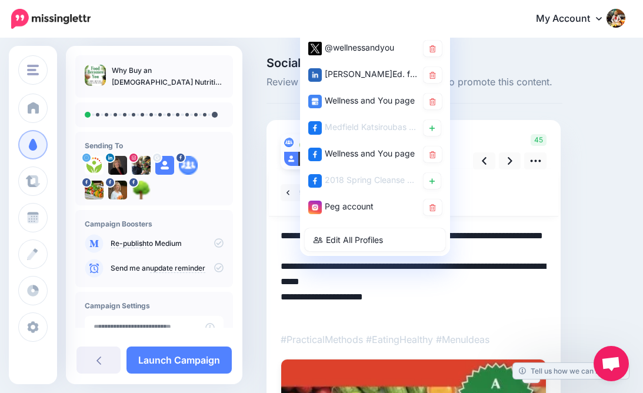
click at [504, 196] on div at bounding box center [413, 192] width 289 height 47
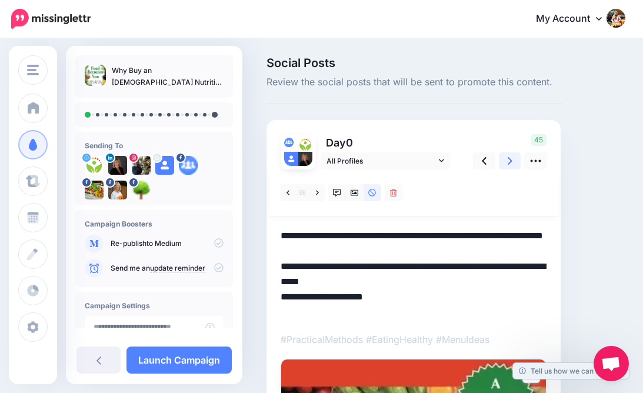
click at [506, 159] on link at bounding box center [510, 160] width 22 height 17
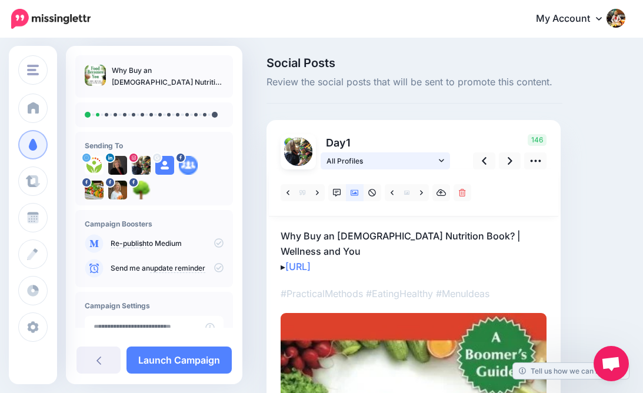
click at [440, 157] on icon at bounding box center [441, 160] width 5 height 8
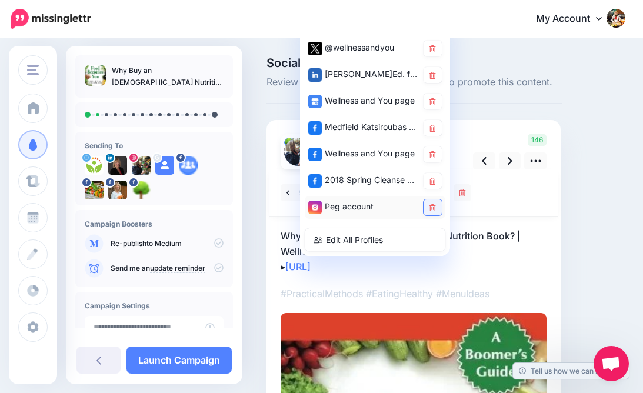
click at [430, 210] on icon at bounding box center [432, 207] width 6 height 7
click at [433, 156] on icon at bounding box center [432, 154] width 6 height 7
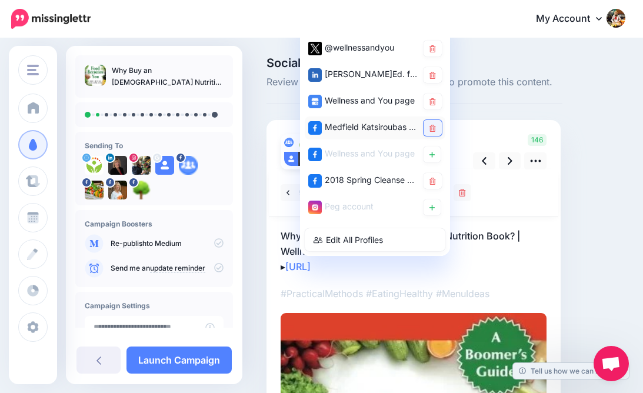
click at [430, 125] on icon at bounding box center [432, 128] width 6 height 7
click at [432, 100] on icon at bounding box center [432, 101] width 6 height 7
click at [433, 76] on icon at bounding box center [432, 75] width 6 height 7
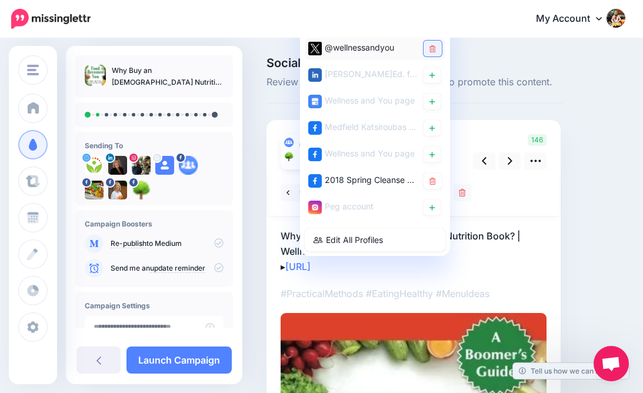
click at [432, 51] on icon at bounding box center [432, 48] width 6 height 7
click at [432, 163] on div "Wellness and You page" at bounding box center [375, 154] width 141 height 23
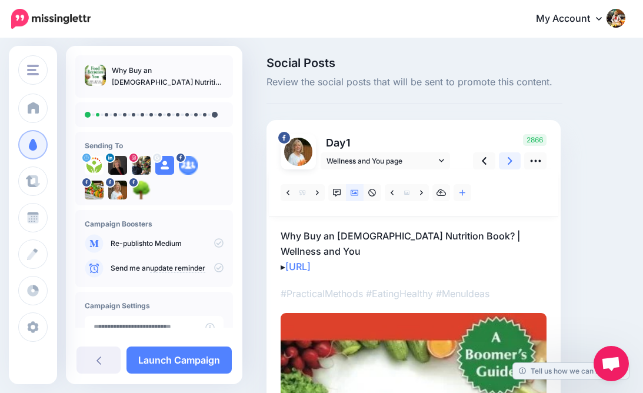
click at [509, 159] on icon at bounding box center [509, 161] width 5 height 8
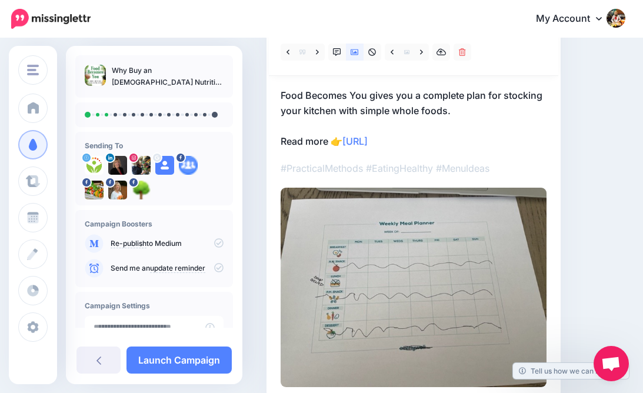
scroll to position [141, 0]
click at [398, 263] on img at bounding box center [413, 287] width 266 height 199
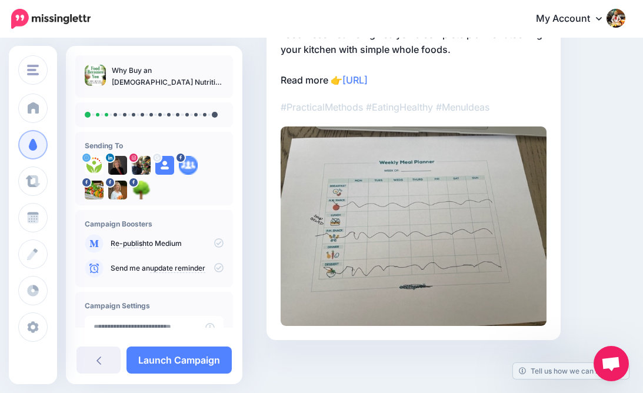
scroll to position [201, 0]
click at [406, 349] on div at bounding box center [414, 357] width 296 height 35
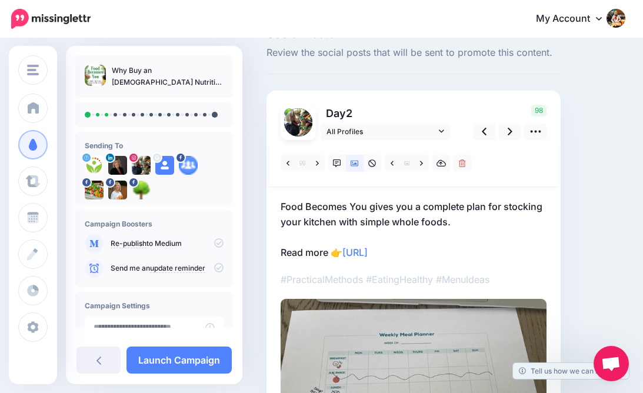
scroll to position [29, 0]
click at [443, 131] on icon at bounding box center [441, 130] width 5 height 3
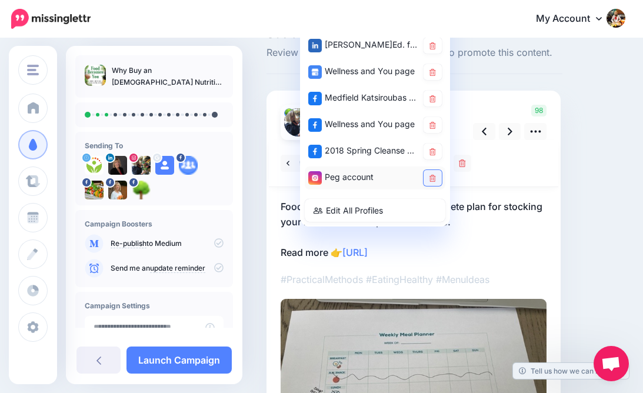
click at [435, 178] on icon at bounding box center [432, 178] width 6 height 7
click at [435, 124] on icon at bounding box center [432, 125] width 6 height 7
click at [435, 98] on icon at bounding box center [432, 98] width 6 height 7
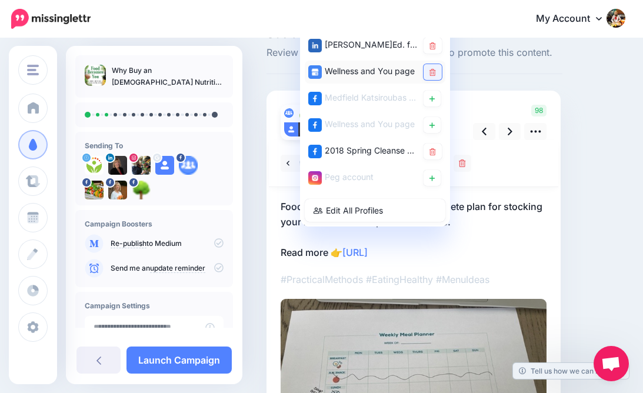
click at [430, 70] on icon at bounding box center [432, 72] width 6 height 7
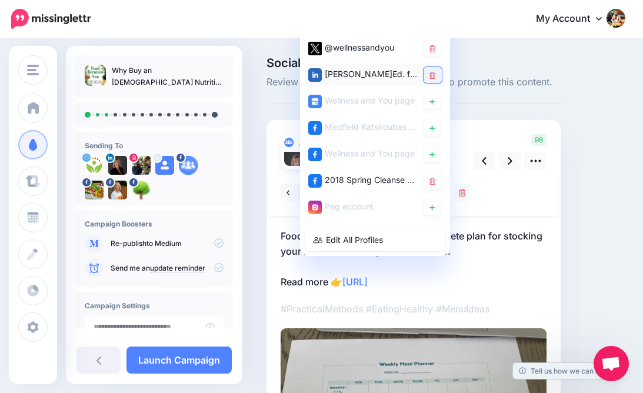
scroll to position [0, 0]
click at [430, 76] on icon at bounding box center [432, 75] width 6 height 7
click at [432, 48] on icon at bounding box center [432, 48] width 6 height 7
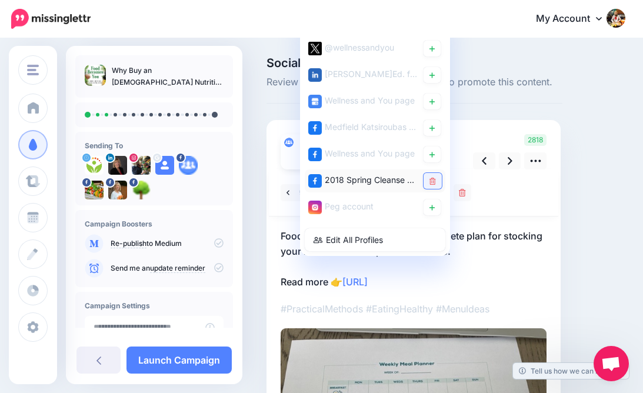
click at [433, 182] on icon at bounding box center [432, 181] width 6 height 7
click at [500, 209] on div at bounding box center [413, 192] width 289 height 47
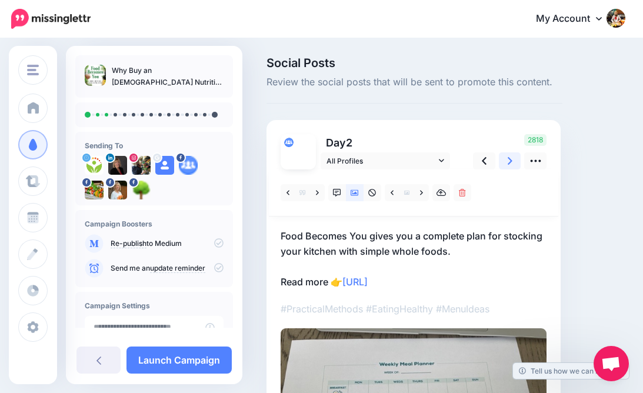
click at [508, 159] on icon at bounding box center [509, 161] width 5 height 12
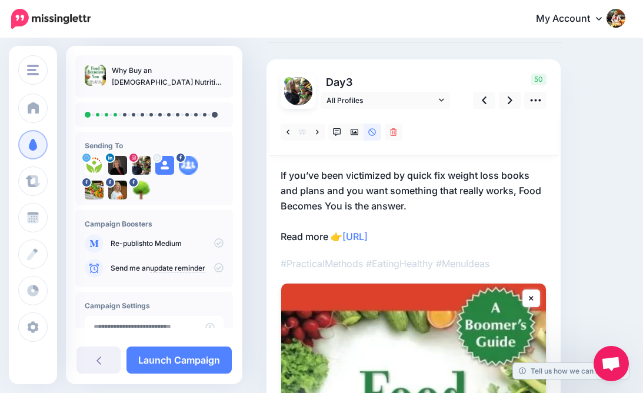
scroll to position [61, 0]
click at [509, 96] on icon at bounding box center [509, 100] width 5 height 12
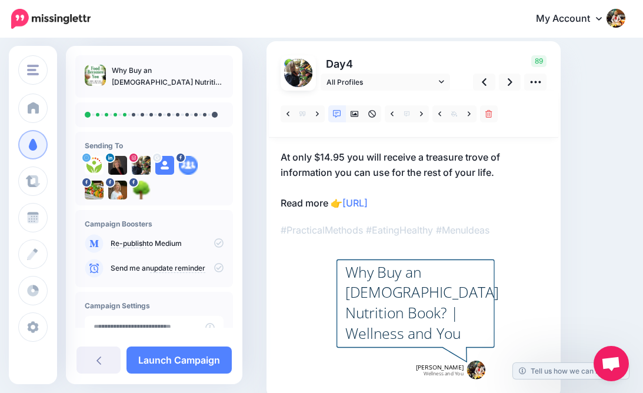
scroll to position [81, 0]
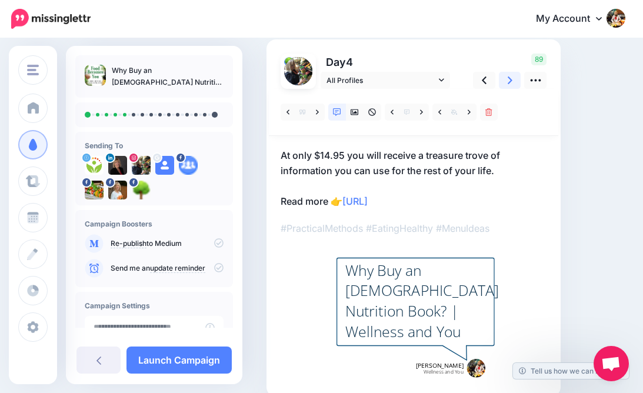
click at [509, 79] on icon at bounding box center [509, 80] width 5 height 12
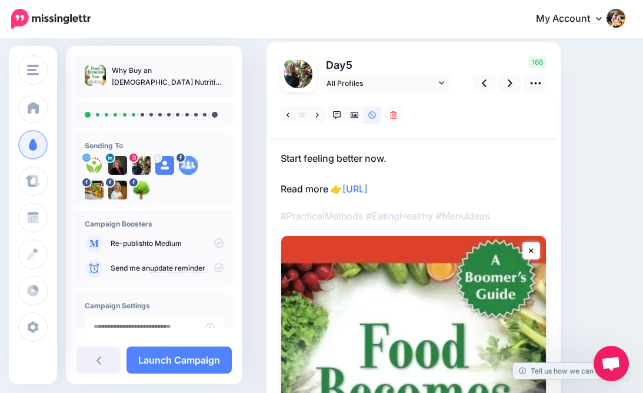
scroll to position [73, 0]
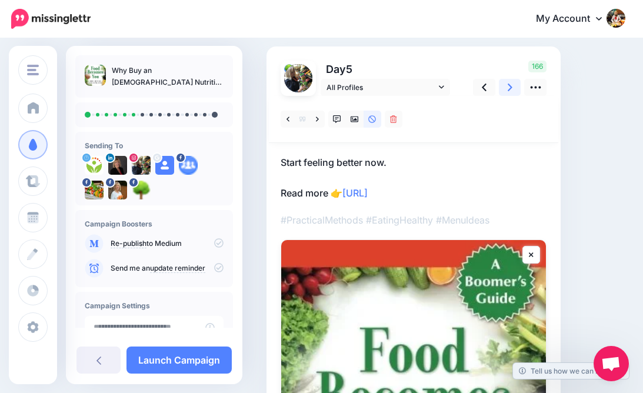
click at [507, 83] on icon at bounding box center [509, 87] width 5 height 8
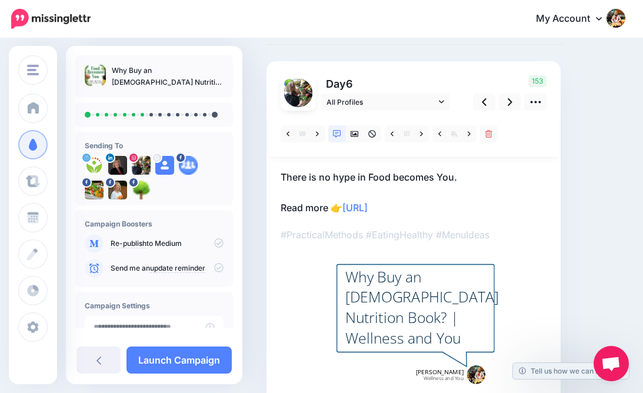
scroll to position [59, 0]
click at [509, 101] on icon at bounding box center [509, 101] width 5 height 12
click at [439, 101] on icon at bounding box center [441, 101] width 5 height 8
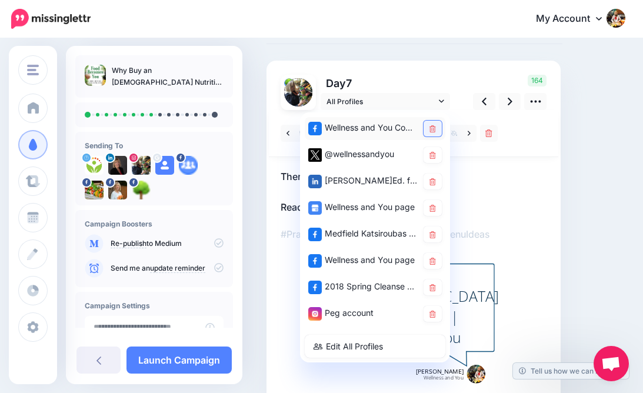
click at [436, 128] on link at bounding box center [432, 129] width 18 height 16
click at [429, 182] on icon at bounding box center [432, 181] width 6 height 7
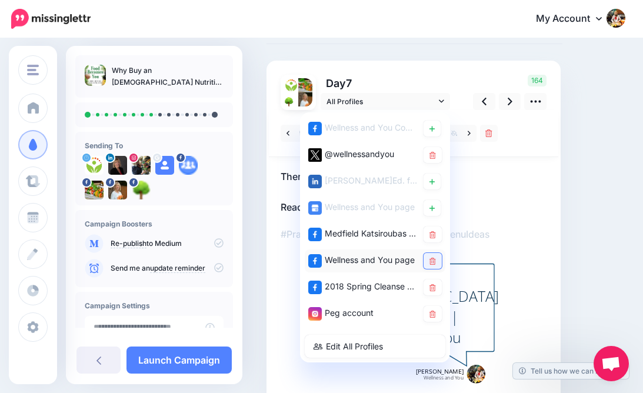
click at [432, 262] on icon at bounding box center [432, 261] width 6 height 7
click at [430, 234] on icon at bounding box center [432, 234] width 6 height 7
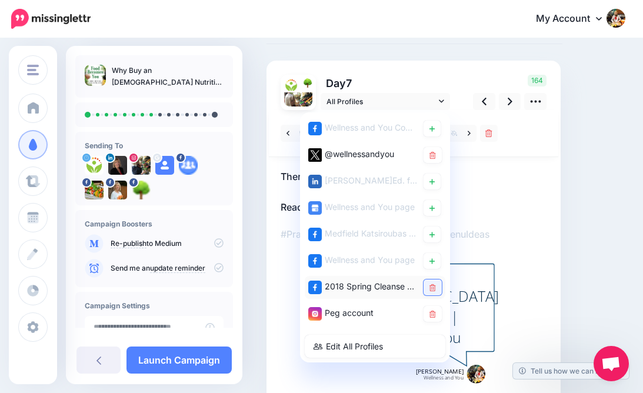
click at [435, 288] on icon at bounding box center [432, 287] width 6 height 7
click at [430, 312] on icon at bounding box center [432, 313] width 6 height 7
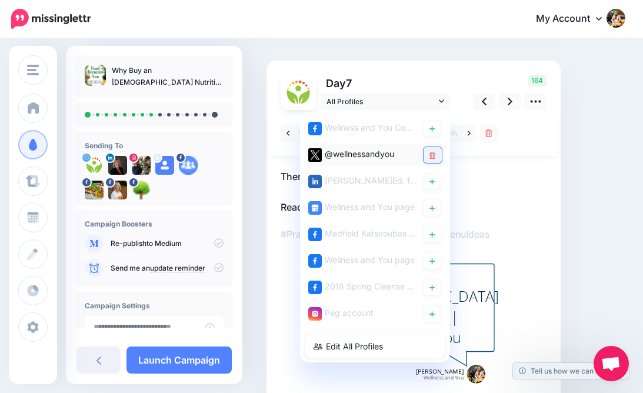
click at [431, 154] on icon at bounding box center [432, 155] width 6 height 7
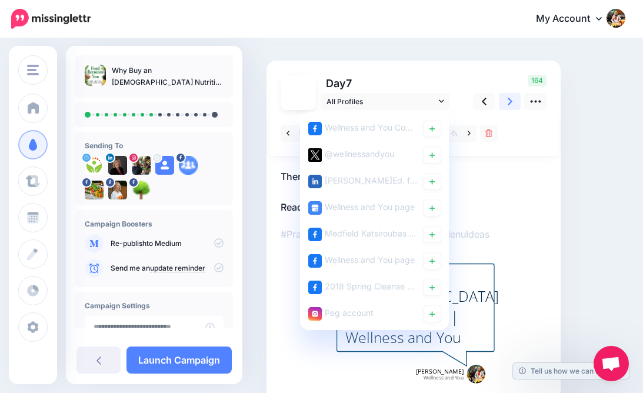
click at [506, 99] on link at bounding box center [510, 101] width 22 height 17
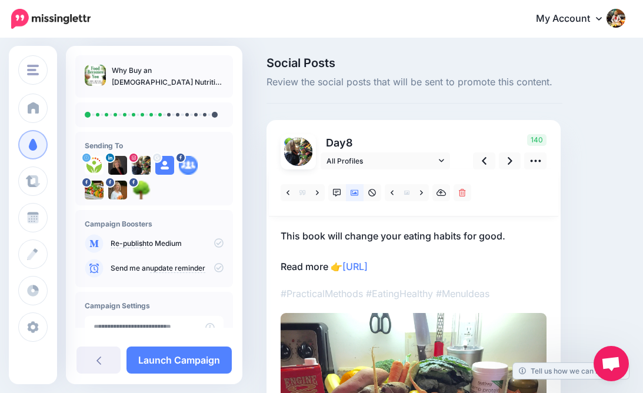
scroll to position [0, 0]
click at [507, 159] on icon at bounding box center [509, 161] width 5 height 12
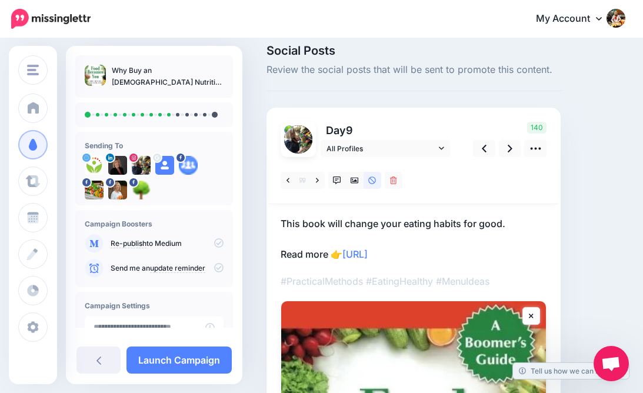
scroll to position [8, 0]
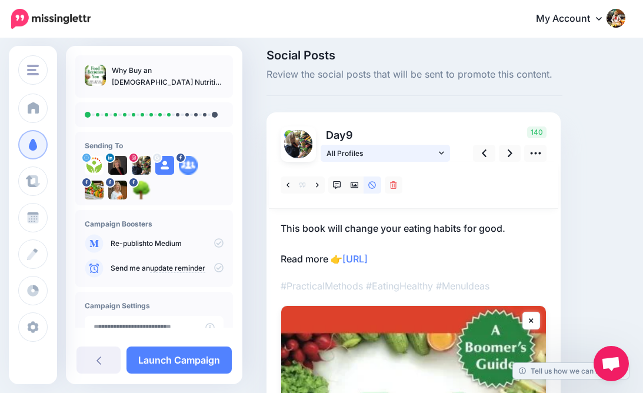
click at [440, 153] on icon at bounding box center [441, 153] width 5 height 8
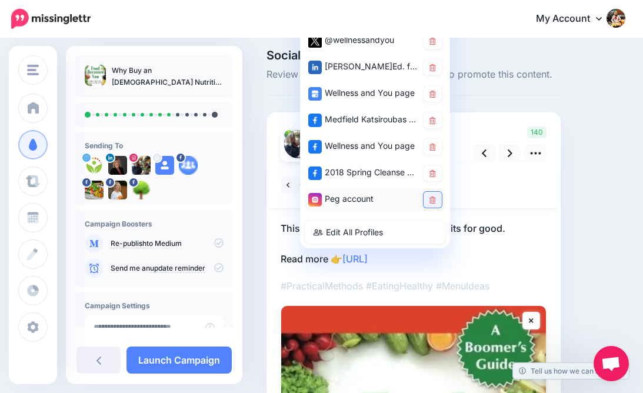
click at [433, 198] on icon at bounding box center [432, 199] width 6 height 7
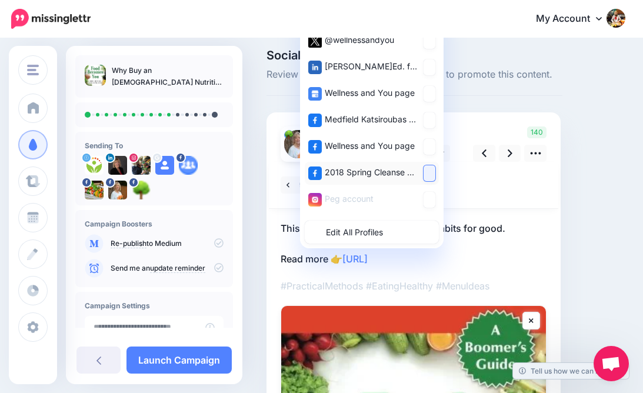
click at [432, 176] on link at bounding box center [429, 173] width 12 height 16
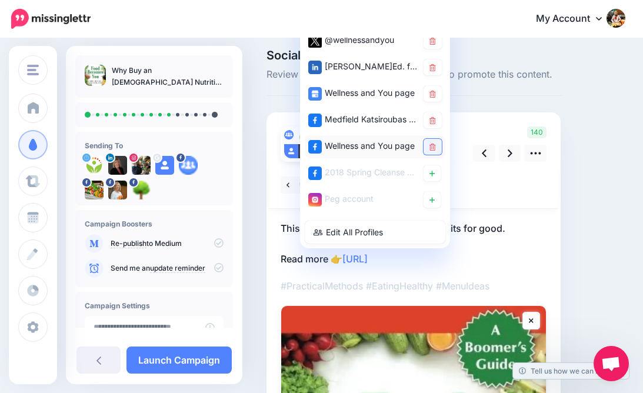
click at [430, 145] on icon at bounding box center [432, 146] width 6 height 7
click at [430, 117] on icon at bounding box center [432, 120] width 6 height 7
click at [432, 93] on icon at bounding box center [432, 94] width 6 height 7
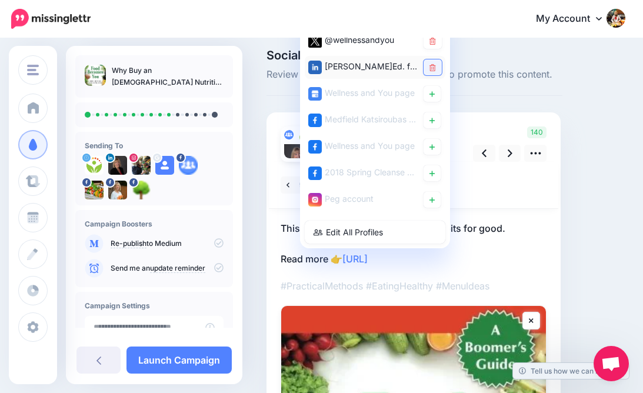
click at [430, 65] on icon at bounding box center [432, 67] width 6 height 7
click at [433, 40] on icon at bounding box center [432, 41] width 6 height 7
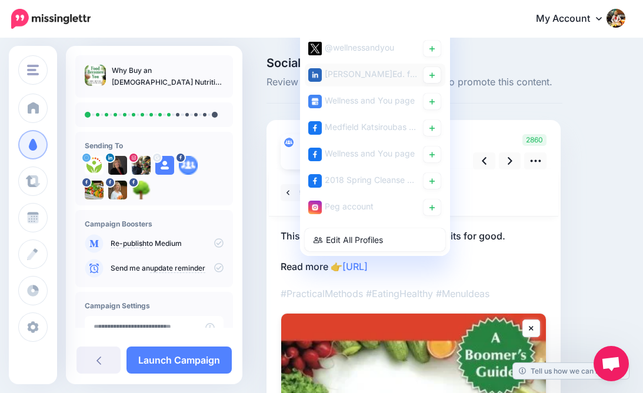
scroll to position [0, 0]
click at [497, 100] on div "Social Posts Review the social posts that will be sent to promote this content." at bounding box center [414, 80] width 296 height 46
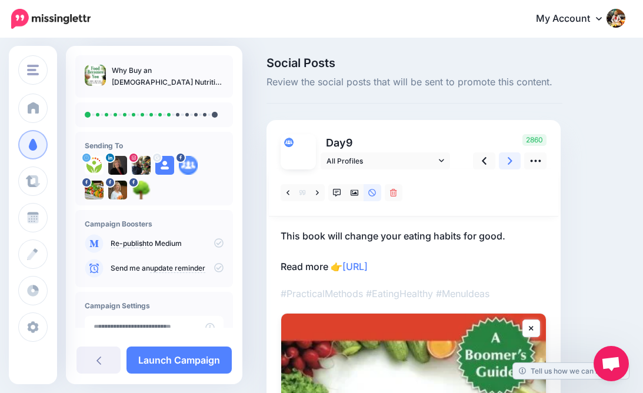
click at [513, 160] on link at bounding box center [510, 160] width 22 height 17
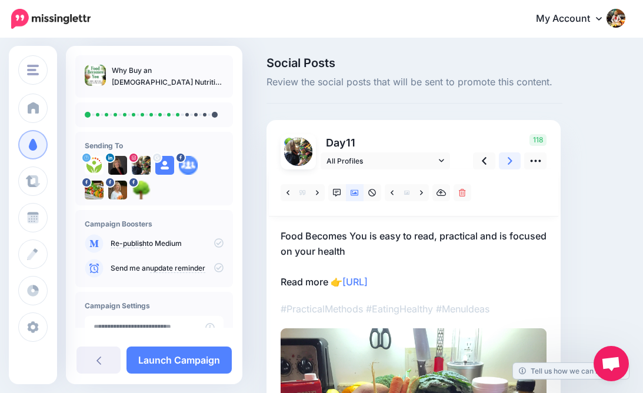
click at [507, 159] on icon at bounding box center [509, 161] width 5 height 12
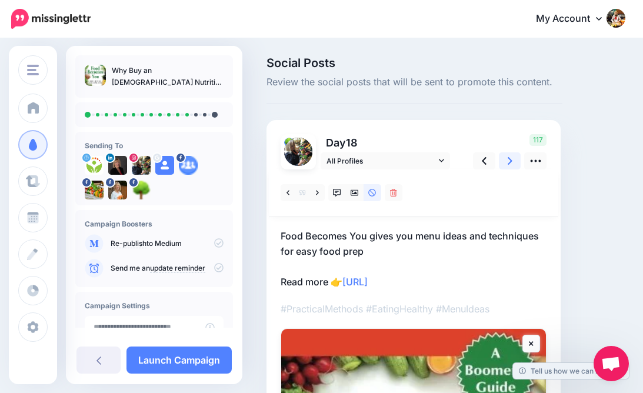
click at [511, 159] on icon at bounding box center [509, 161] width 5 height 12
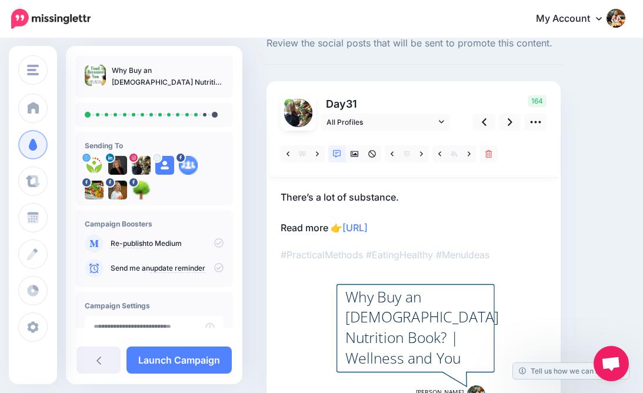
scroll to position [39, 0]
click at [510, 119] on icon at bounding box center [509, 122] width 5 height 8
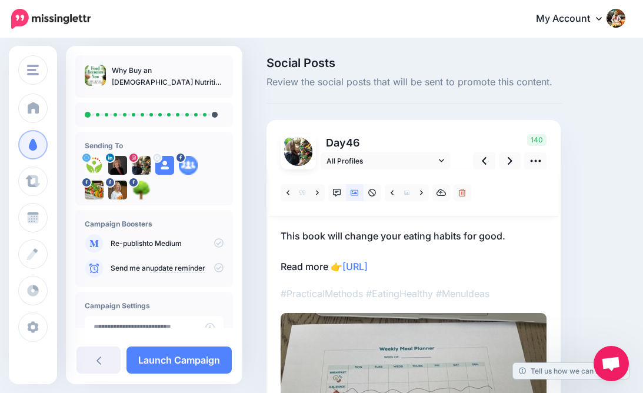
scroll to position [0, 0]
click at [438, 159] on link "All Profiles" at bounding box center [384, 160] width 129 height 17
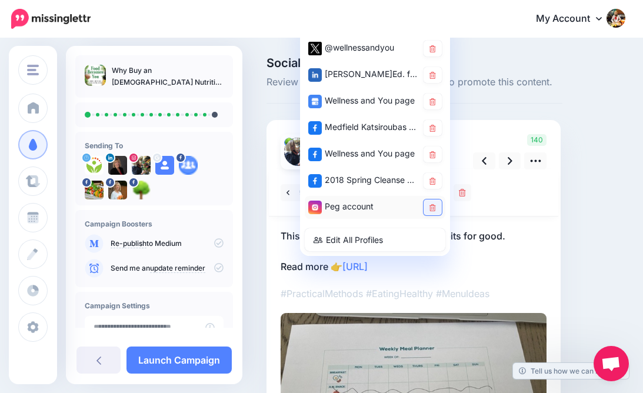
click at [433, 206] on icon at bounding box center [432, 207] width 6 height 7
click at [433, 154] on icon at bounding box center [432, 154] width 6 height 7
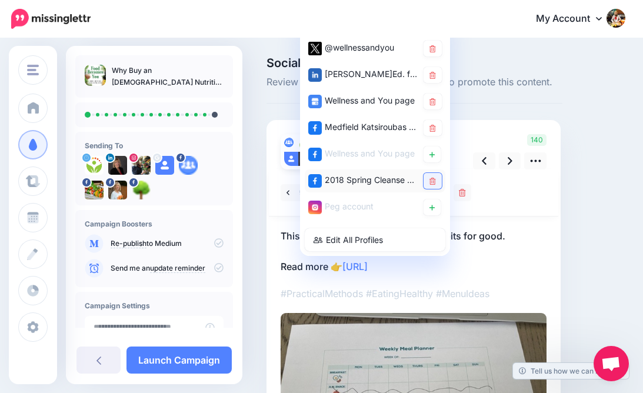
click at [435, 181] on icon at bounding box center [432, 181] width 6 height 7
click at [432, 125] on icon at bounding box center [432, 128] width 6 height 7
click at [432, 101] on icon at bounding box center [432, 101] width 6 height 7
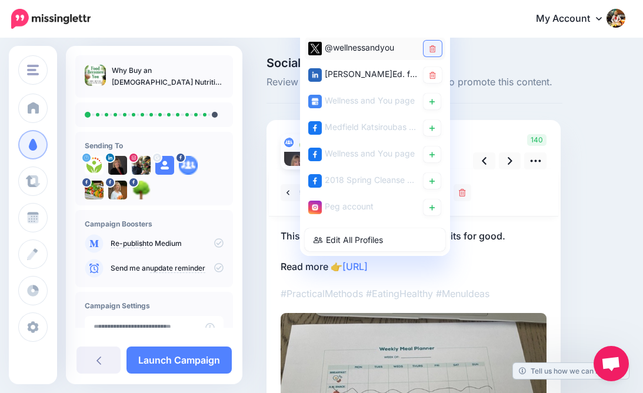
click at [430, 46] on icon at bounding box center [432, 48] width 6 height 7
click at [431, 74] on icon at bounding box center [432, 75] width 6 height 7
click at [476, 98] on div "Social Posts Review the social posts that will be sent to promote this content." at bounding box center [414, 80] width 296 height 46
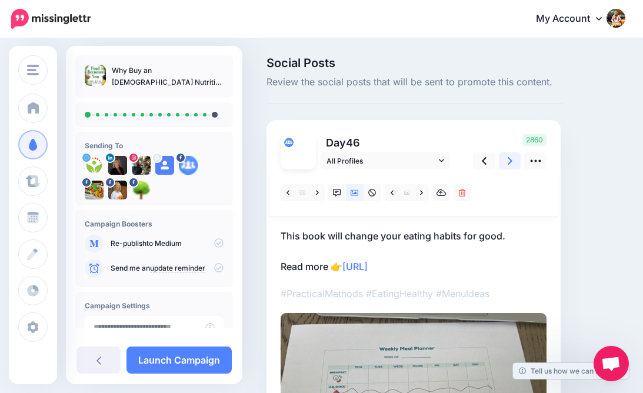
click at [506, 156] on link at bounding box center [510, 160] width 22 height 17
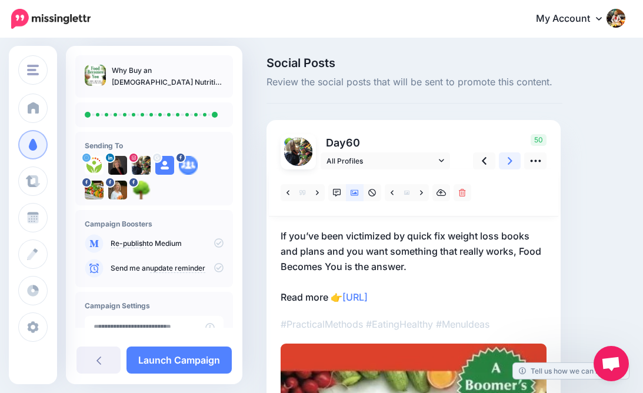
click at [510, 158] on icon at bounding box center [509, 161] width 5 height 12
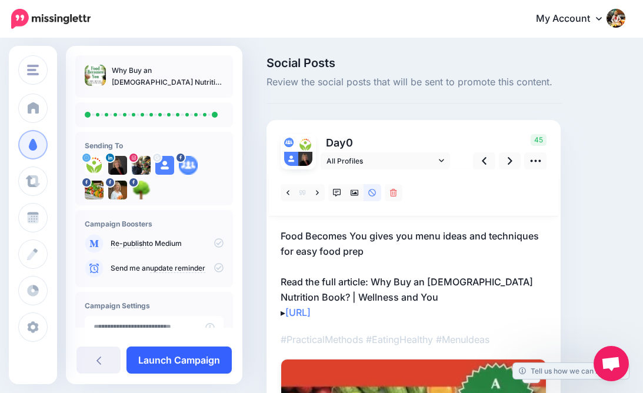
click at [159, 356] on link "Launch Campaign" at bounding box center [178, 359] width 105 height 27
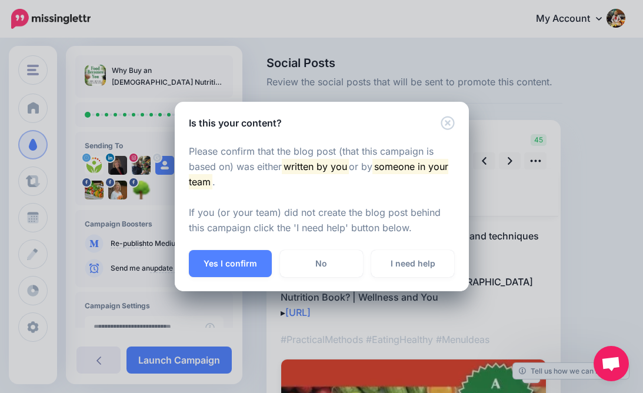
click at [452, 122] on icon "Close" at bounding box center [447, 123] width 14 height 14
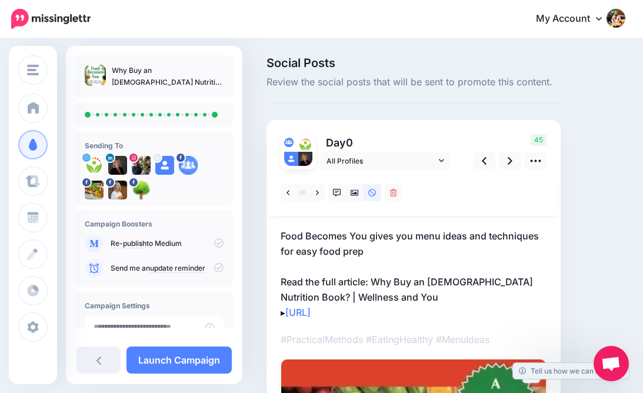
click at [214, 244] on icon at bounding box center [218, 242] width 9 height 9
click at [186, 358] on link "Launch Campaign" at bounding box center [178, 359] width 105 height 27
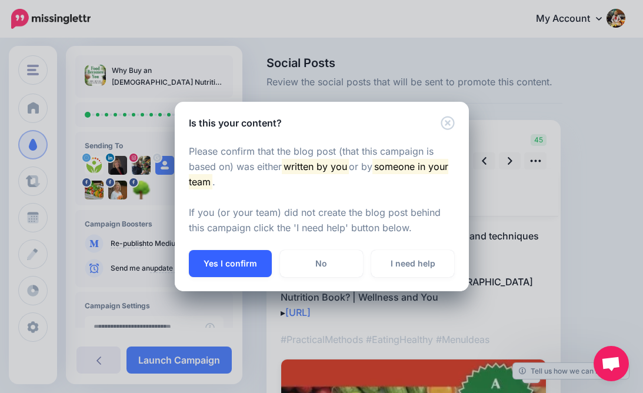
click at [227, 262] on button "Yes I confirm" at bounding box center [230, 263] width 83 height 27
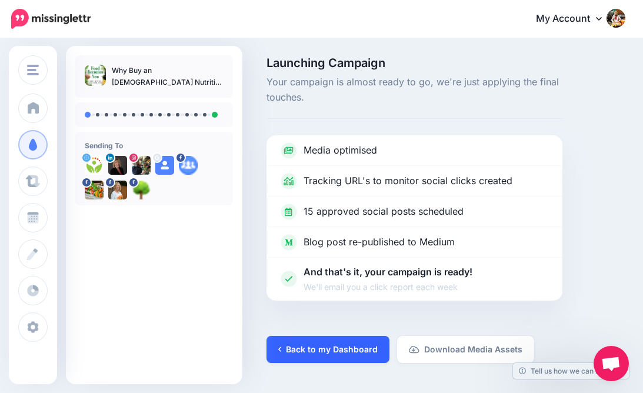
click at [322, 349] on link "Back to my Dashboard" at bounding box center [327, 349] width 123 height 27
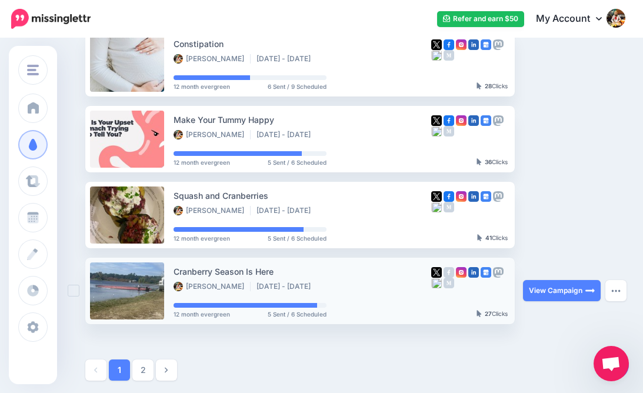
scroll to position [587, 0]
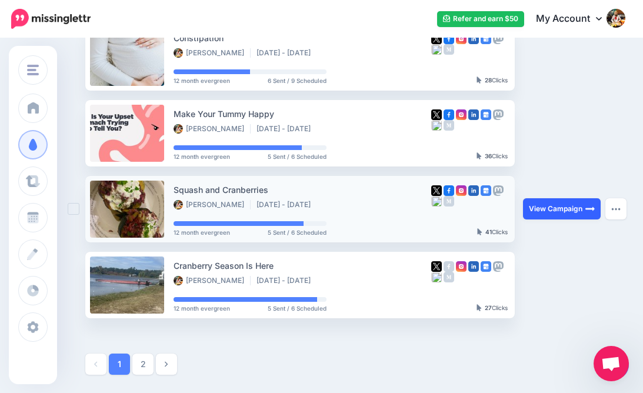
click at [549, 208] on link "View Campaign" at bounding box center [562, 208] width 78 height 21
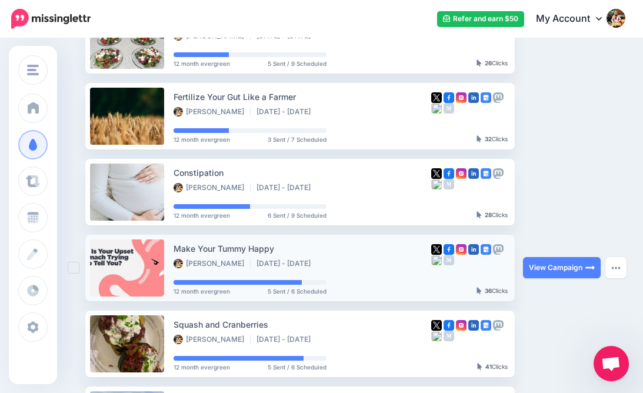
scroll to position [456, 0]
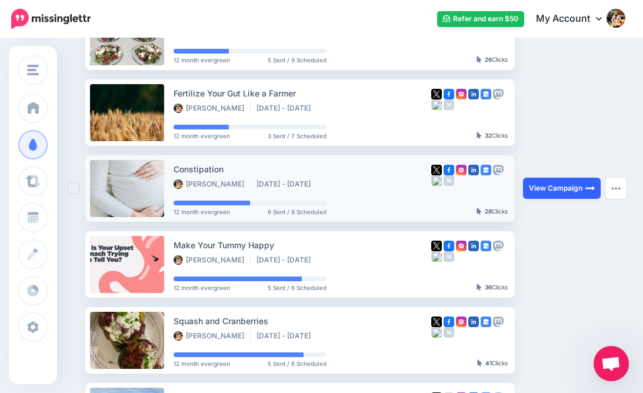
click at [563, 189] on link "View Campaign" at bounding box center [562, 188] width 78 height 21
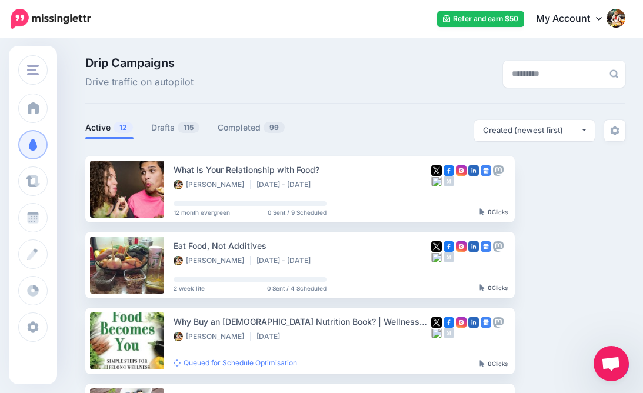
scroll to position [0, 0]
click at [168, 128] on link "Drafts 115" at bounding box center [175, 128] width 49 height 14
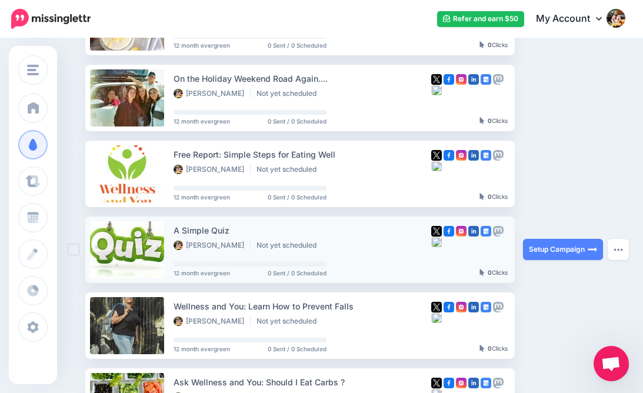
scroll to position [318, 0]
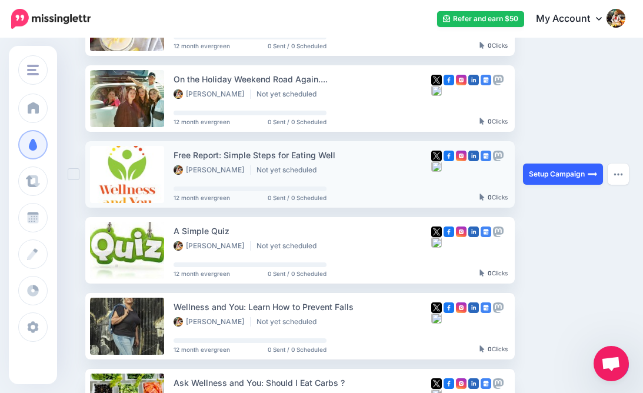
click at [543, 173] on link "Setup Campaign" at bounding box center [563, 173] width 80 height 21
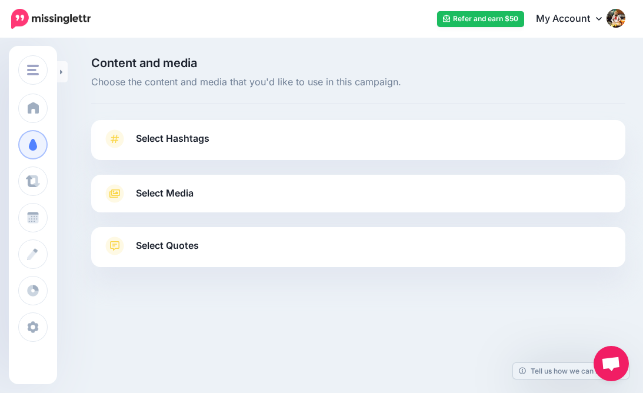
click at [156, 137] on span "Select Hashtags" at bounding box center [172, 139] width 73 height 16
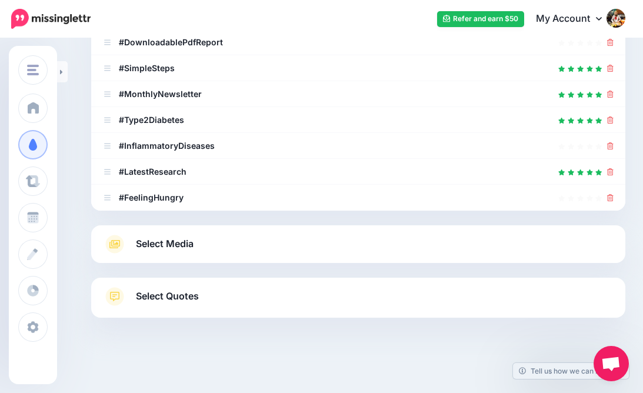
scroll to position [219, 0]
click at [185, 298] on span "Select Quotes" at bounding box center [167, 297] width 63 height 16
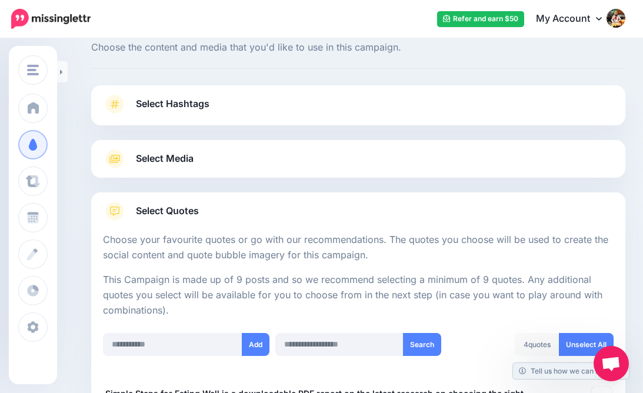
scroll to position [22, 0]
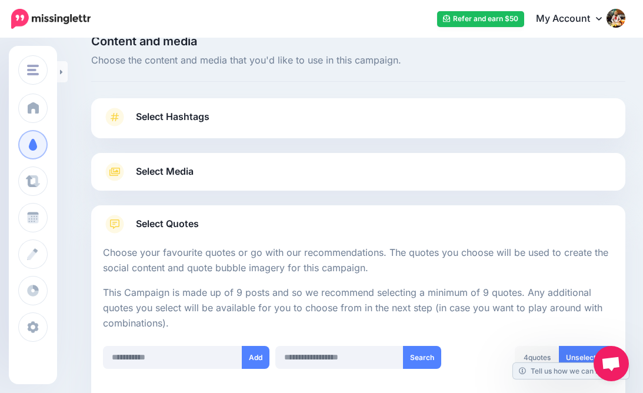
click at [188, 119] on span "Select Hashtags" at bounding box center [172, 117] width 73 height 16
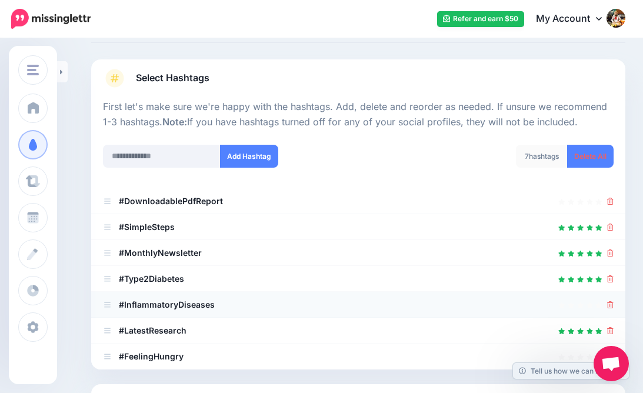
scroll to position [61, 0]
click at [610, 226] on icon at bounding box center [610, 226] width 6 height 7
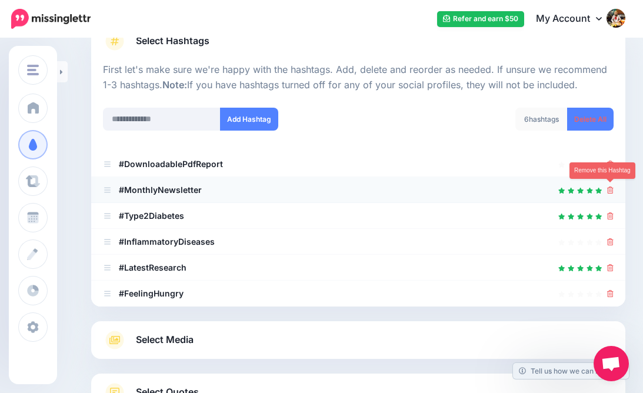
click at [611, 192] on link at bounding box center [610, 190] width 6 height 10
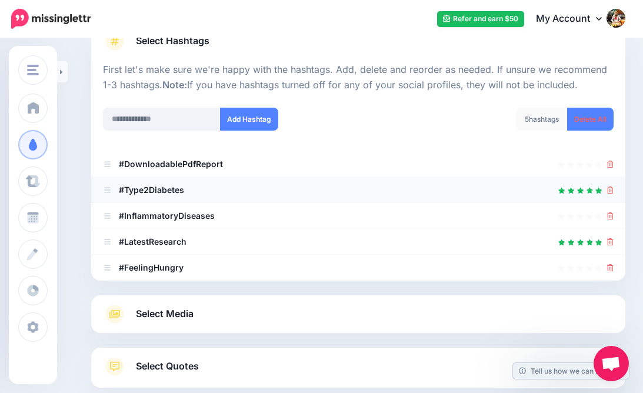
click at [609, 195] on div at bounding box center [610, 190] width 6 height 14
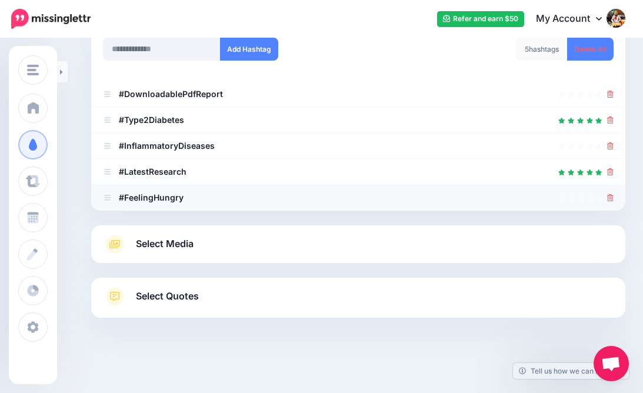
scroll to position [167, 0]
click at [600, 211] on div at bounding box center [358, 218] width 534 height 15
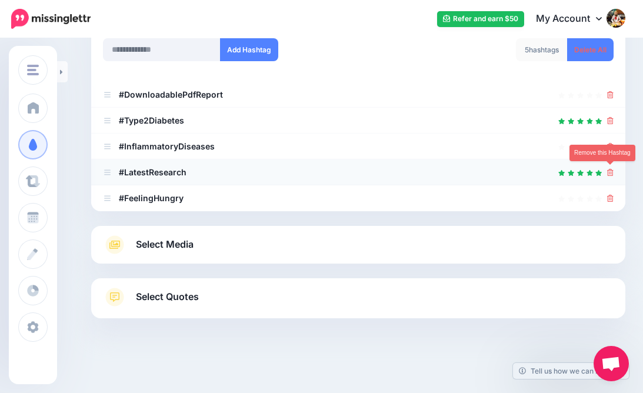
click at [609, 169] on icon at bounding box center [610, 172] width 6 height 7
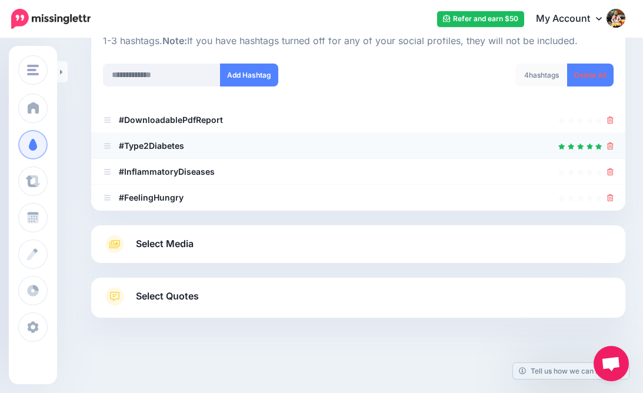
scroll to position [141, 0]
click at [302, 244] on link "Select Media" at bounding box center [358, 244] width 510 height 19
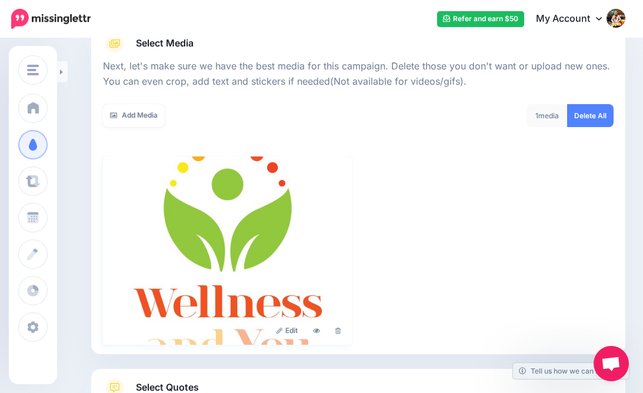
scroll to position [150, 0]
click at [293, 325] on link "Edit" at bounding box center [287, 331] width 34 height 16
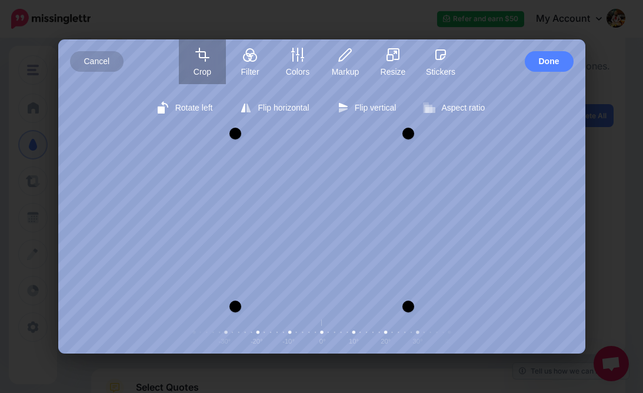
click at [196, 63] on button "Crop" at bounding box center [202, 61] width 47 height 45
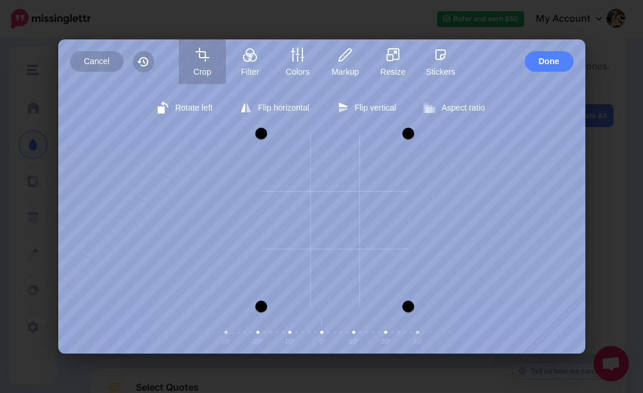
click at [261, 135] on div at bounding box center [261, 134] width 12 height 12
click at [389, 302] on div at bounding box center [389, 301] width 12 height 12
click at [385, 141] on div at bounding box center [389, 142] width 12 height 12
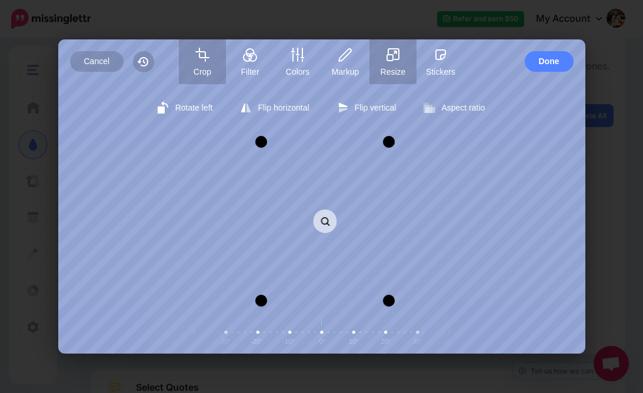
click at [390, 54] on icon "button" at bounding box center [393, 54] width 11 height 11
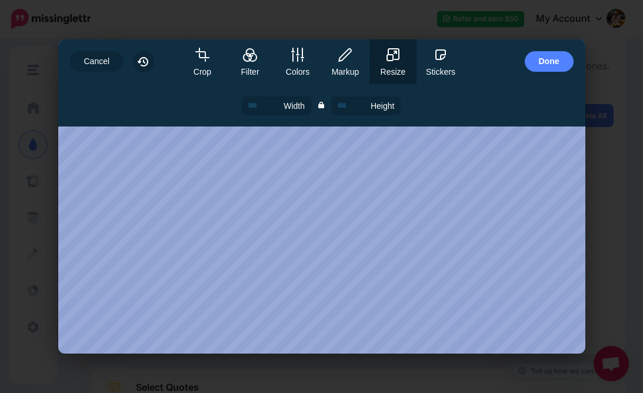
click at [393, 55] on icon "button" at bounding box center [393, 54] width 11 height 11
click at [298, 108] on input "Width" at bounding box center [276, 105] width 69 height 19
type input "*"
click at [380, 107] on input "*" at bounding box center [365, 105] width 69 height 19
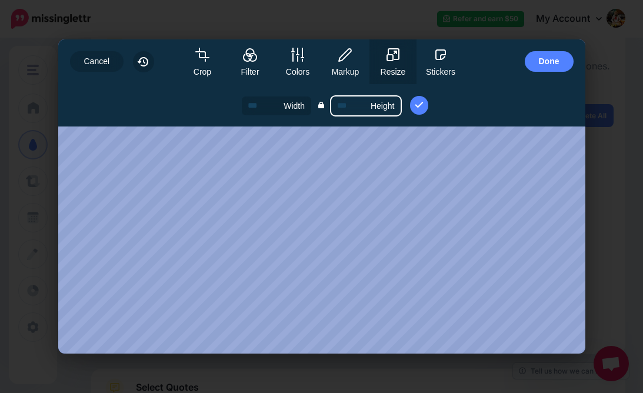
type input "**"
type input "*"
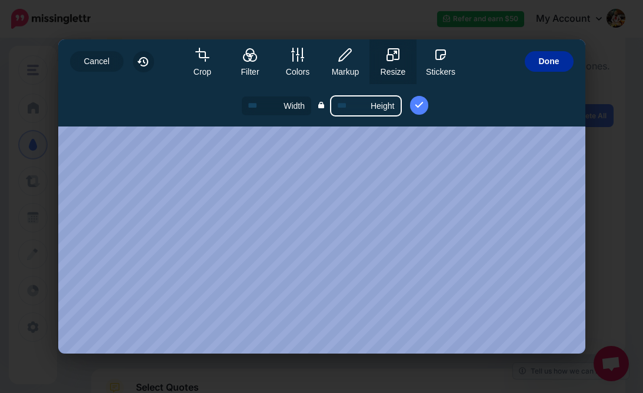
type input "*"
click at [545, 56] on span "Done" at bounding box center [549, 61] width 21 height 21
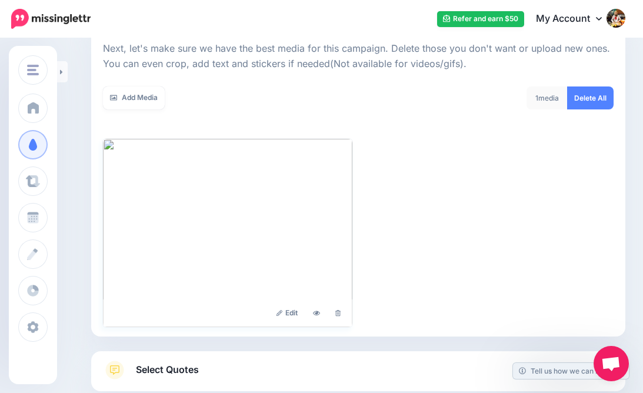
scroll to position [168, 0]
click at [132, 94] on link "Add Media" at bounding box center [134, 97] width 62 height 23
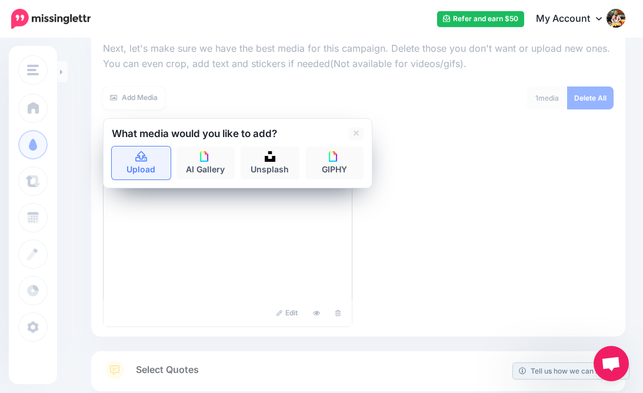
click at [138, 156] on icon at bounding box center [141, 156] width 12 height 11
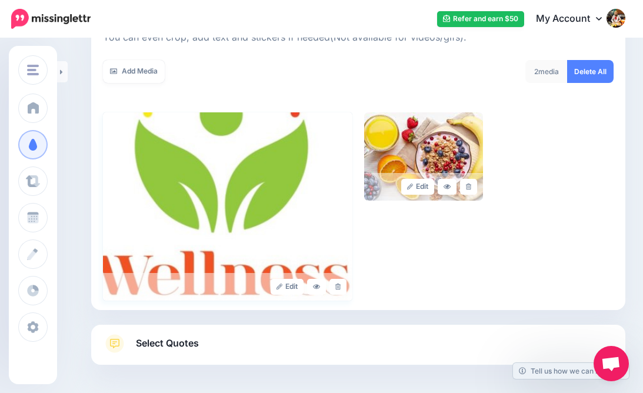
scroll to position [193, 0]
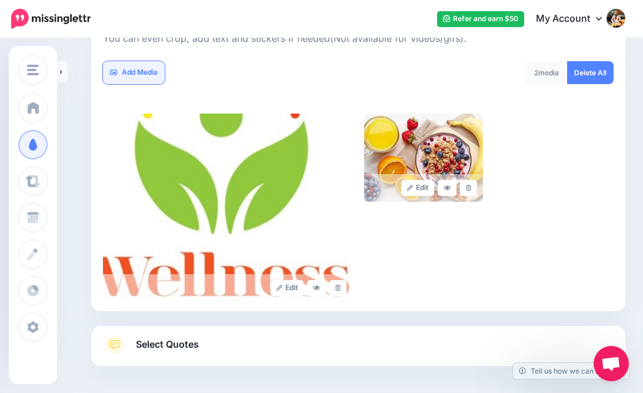
click at [133, 68] on link "Add Media" at bounding box center [134, 72] width 62 height 23
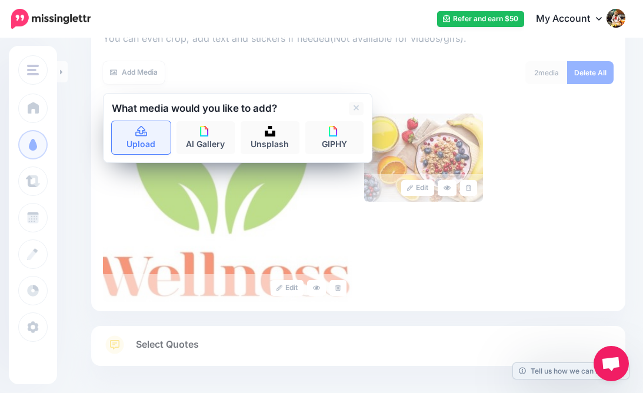
click at [141, 134] on icon at bounding box center [141, 131] width 12 height 11
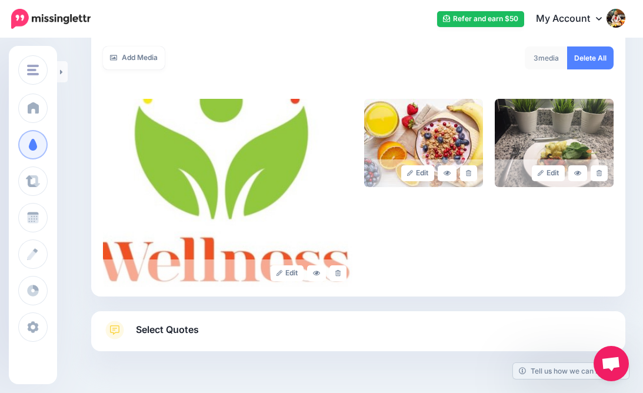
scroll to position [202, 0]
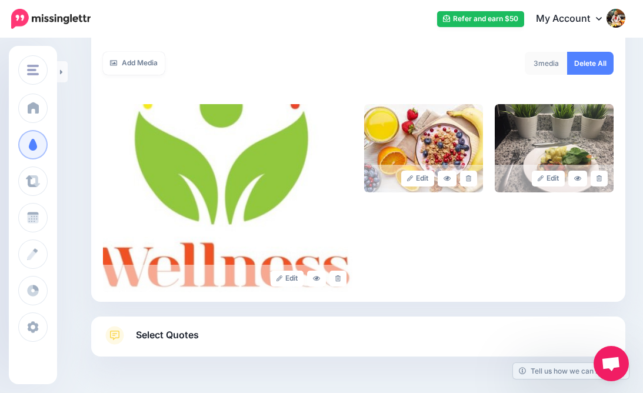
click at [157, 331] on span "Select Quotes" at bounding box center [167, 335] width 63 height 16
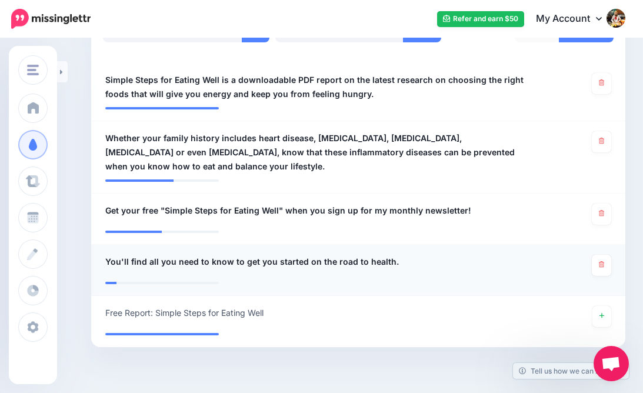
scroll to position [348, 0]
click at [387, 146] on span "Whether your family history includes heart disease, Type 2 Diabetes, cancer, ar…" at bounding box center [314, 152] width 419 height 42
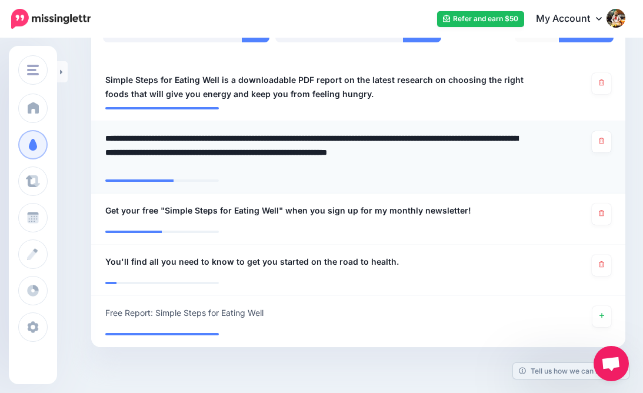
drag, startPoint x: 387, startPoint y: 151, endPoint x: 397, endPoint y: 159, distance: 13.3
click at [397, 159] on textarea "**********" at bounding box center [314, 152] width 419 height 42
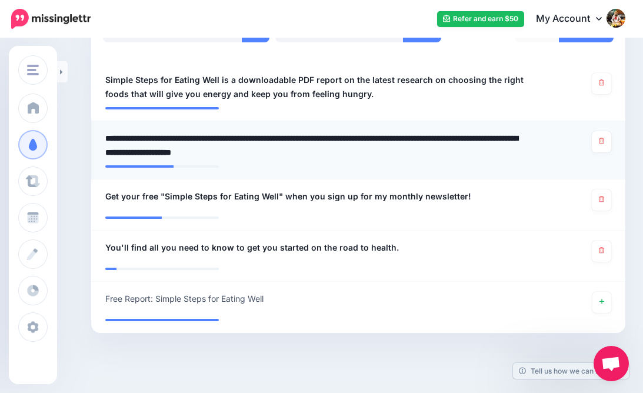
type textarea "**********"
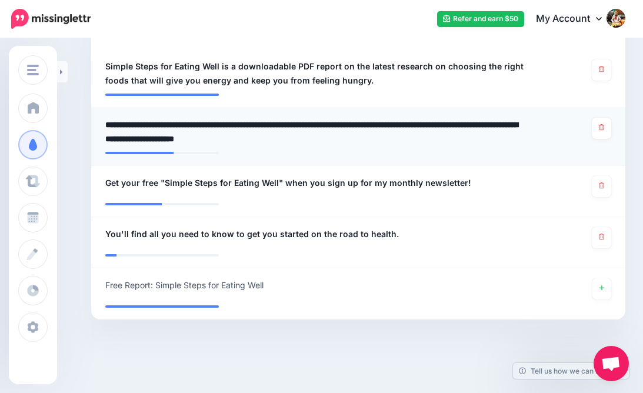
scroll to position [361, 0]
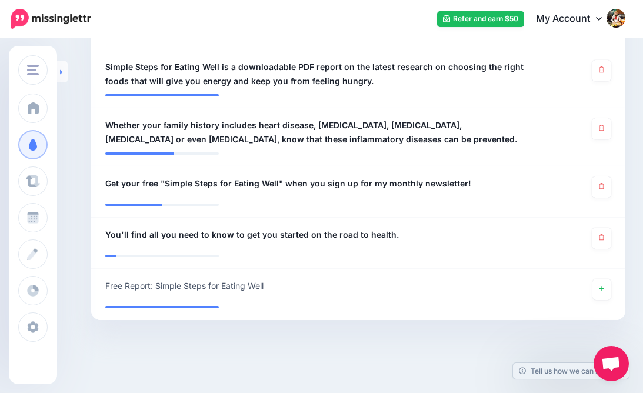
click at [61, 69] on icon at bounding box center [61, 72] width 3 height 8
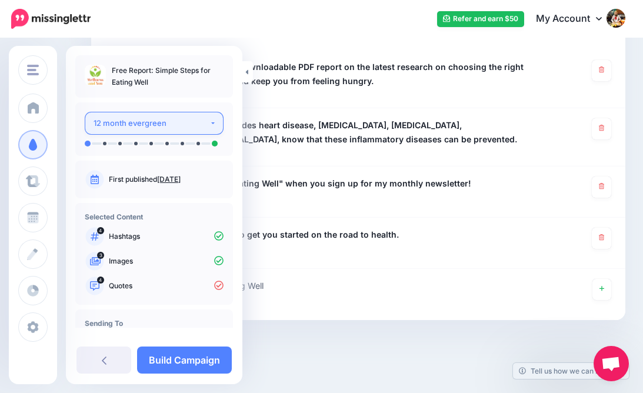
click at [206, 123] on button "12 month evergreen" at bounding box center [154, 123] width 139 height 23
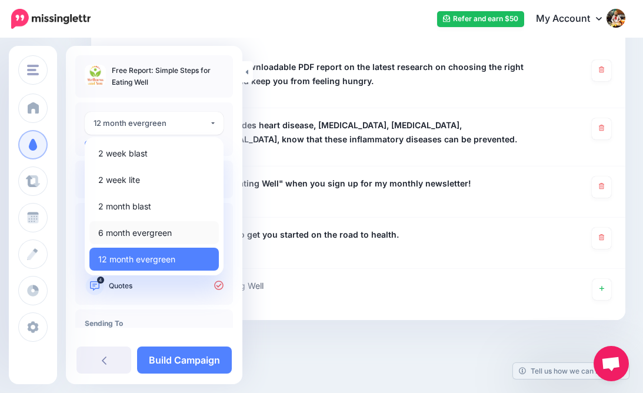
click at [162, 231] on span "6 month evergreen" at bounding box center [134, 233] width 73 height 14
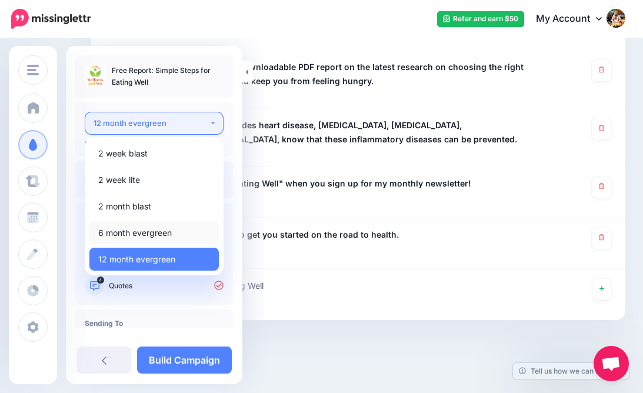
select select "*****"
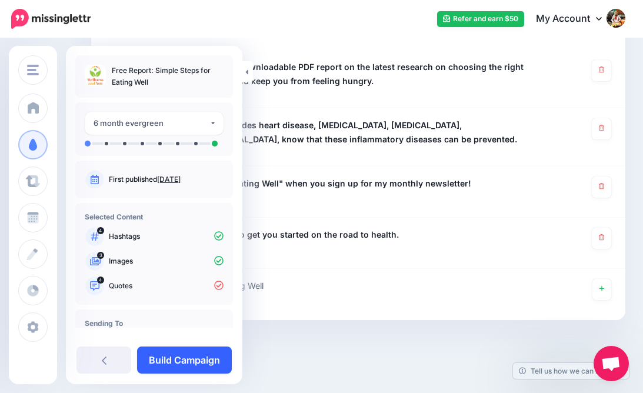
click at [171, 357] on link "Build Campaign" at bounding box center [184, 359] width 95 height 27
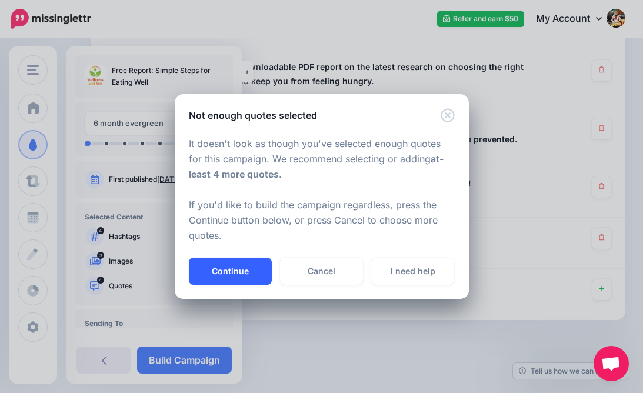
click at [228, 264] on button "Continue" at bounding box center [230, 271] width 83 height 27
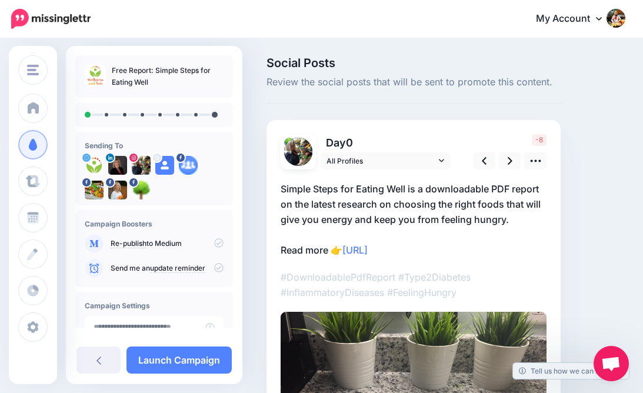
click at [502, 201] on p "Simple Steps for Eating Well is a downloadable PDF report on the latest researc…" at bounding box center [413, 219] width 266 height 76
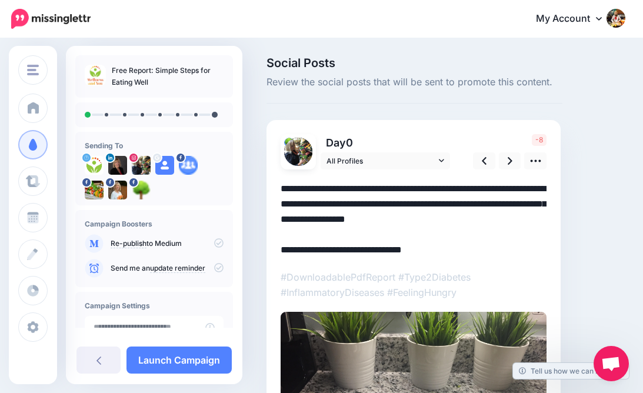
drag, startPoint x: 504, startPoint y: 205, endPoint x: 379, endPoint y: 207, distance: 125.2
click at [379, 207] on textarea "**********" at bounding box center [413, 219] width 266 height 76
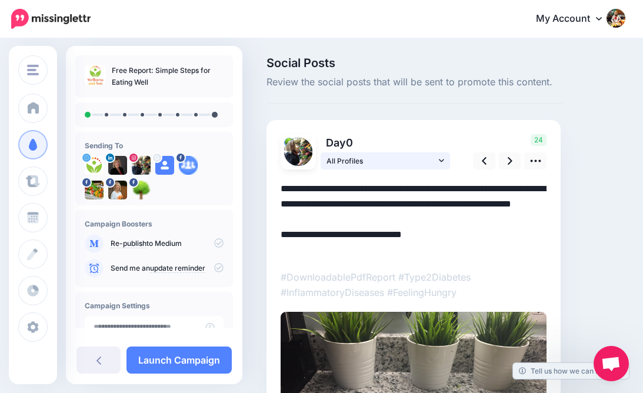
type textarea "**********"
click at [440, 158] on icon at bounding box center [441, 160] width 5 height 8
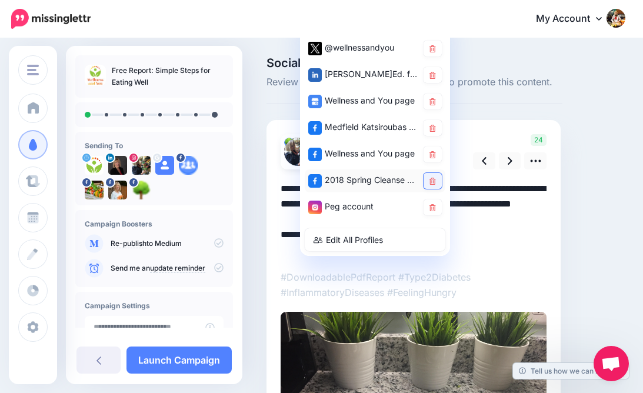
click at [432, 182] on icon at bounding box center [432, 181] width 6 height 7
click at [432, 208] on icon at bounding box center [432, 207] width 6 height 7
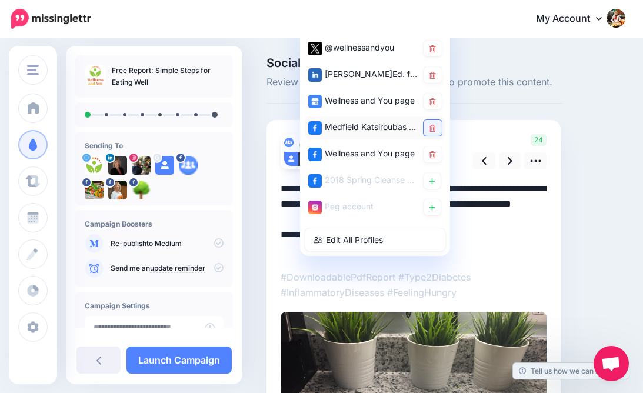
click at [432, 126] on icon at bounding box center [432, 128] width 6 height 7
click at [434, 155] on icon at bounding box center [432, 154] width 6 height 7
click at [508, 242] on textarea "**********" at bounding box center [413, 219] width 266 height 76
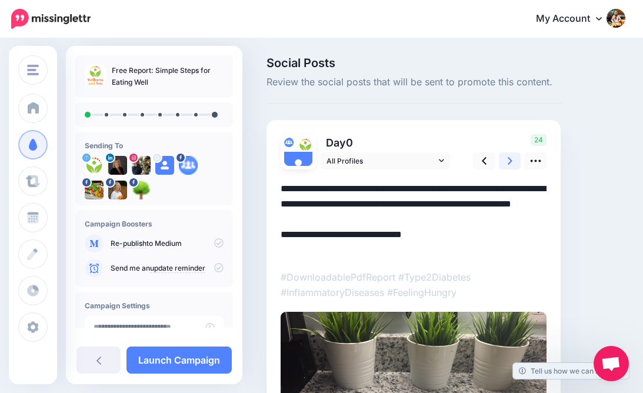
click at [507, 156] on icon at bounding box center [509, 161] width 5 height 12
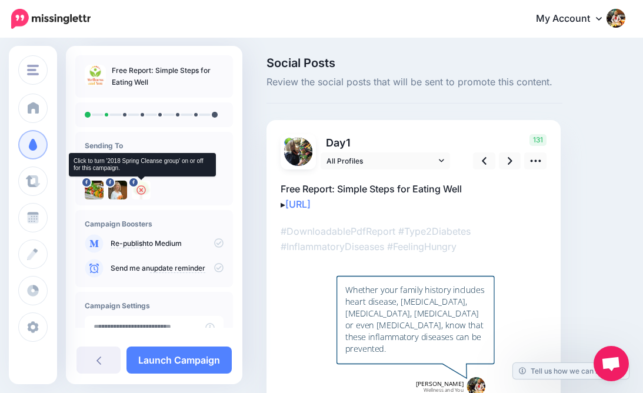
click at [141, 188] on icon at bounding box center [140, 189] width 9 height 9
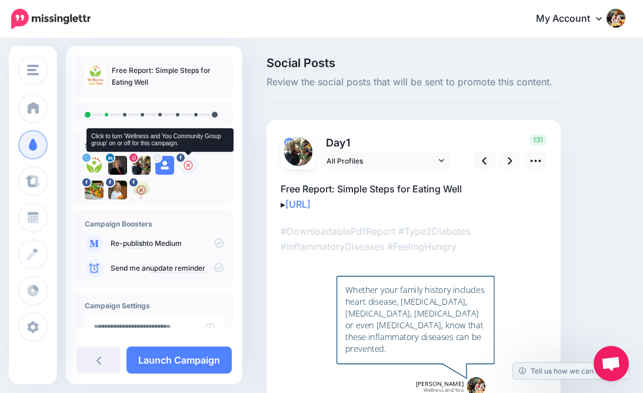
click at [188, 167] on icon at bounding box center [187, 165] width 9 height 9
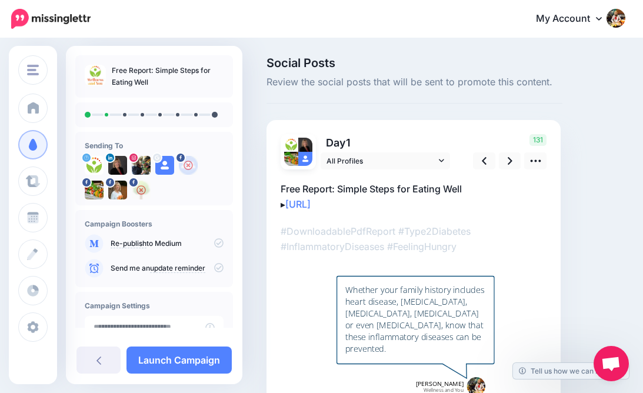
click at [176, 198] on div at bounding box center [154, 180] width 139 height 49
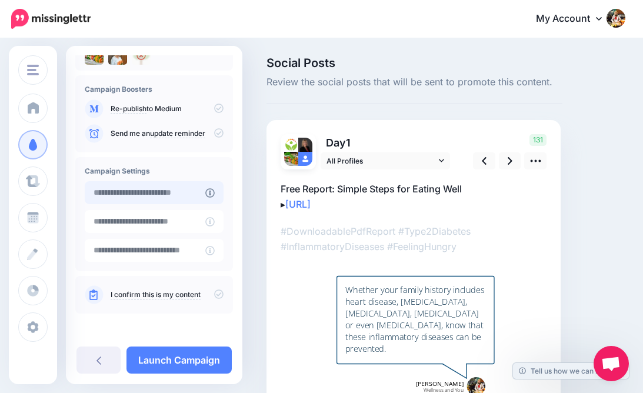
scroll to position [135, 0]
click at [192, 195] on input "**********" at bounding box center [145, 192] width 121 height 23
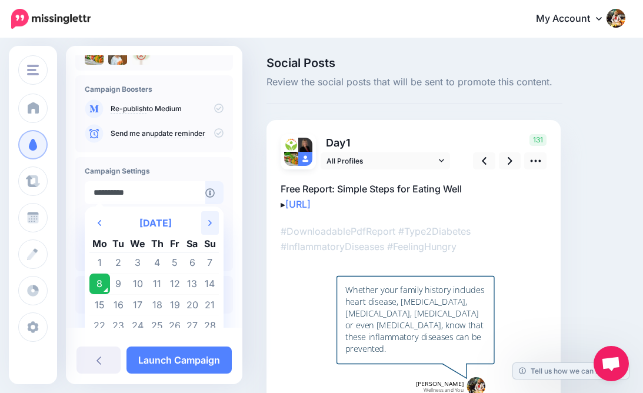
click at [209, 224] on icon "Next Month" at bounding box center [210, 222] width 4 height 9
click at [138, 264] on td "1" at bounding box center [137, 262] width 21 height 21
type input "**********"
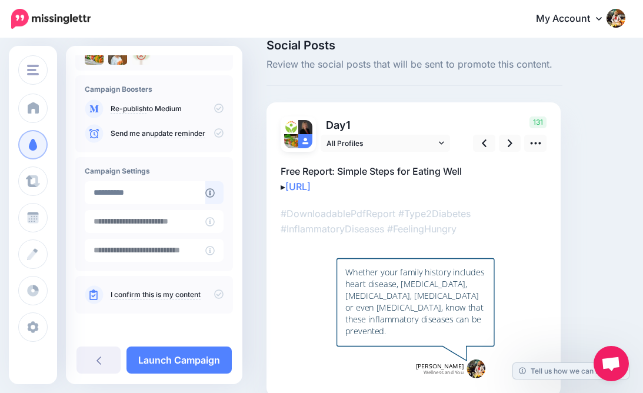
scroll to position [14, 0]
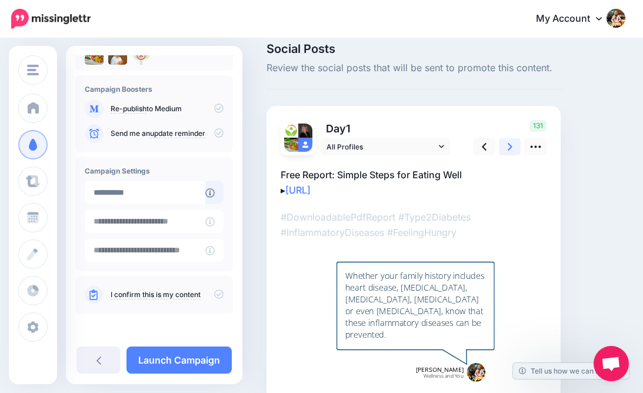
click at [509, 146] on icon at bounding box center [509, 147] width 5 height 12
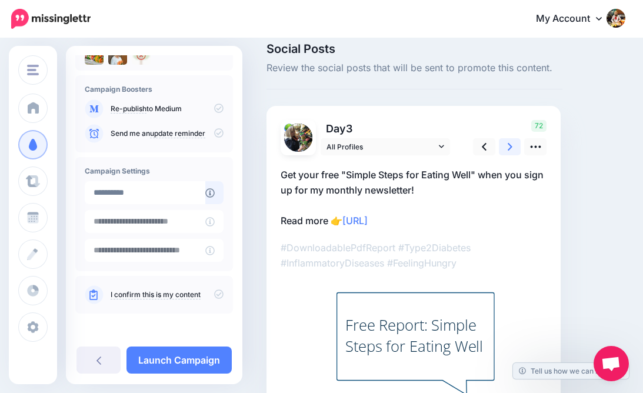
click at [508, 145] on icon at bounding box center [509, 147] width 5 height 12
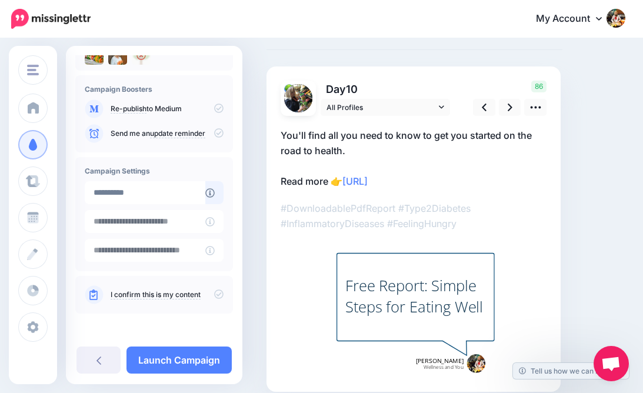
scroll to position [13, 0]
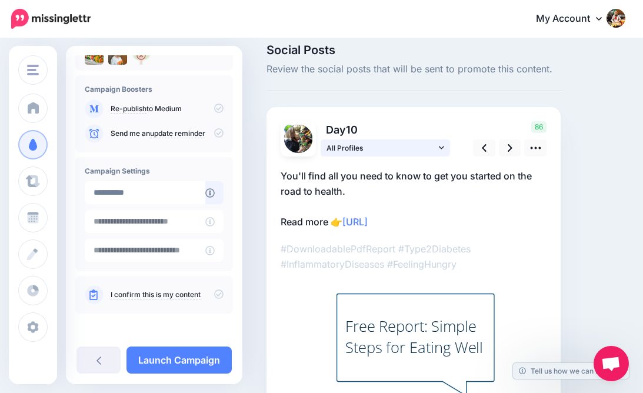
click at [444, 145] on link "All Profiles" at bounding box center [384, 147] width 129 height 17
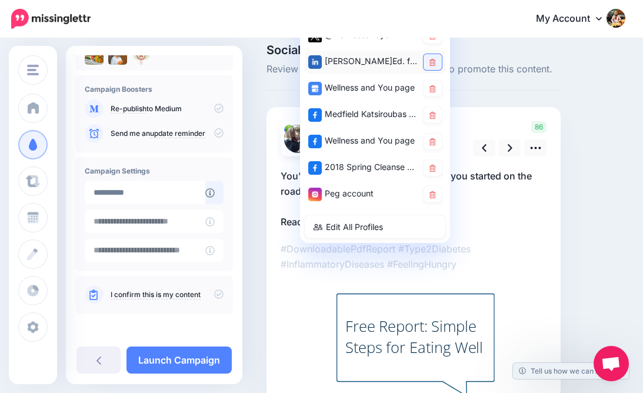
click at [432, 62] on icon at bounding box center [432, 62] width 6 height 7
click at [432, 85] on icon at bounding box center [432, 88] width 6 height 7
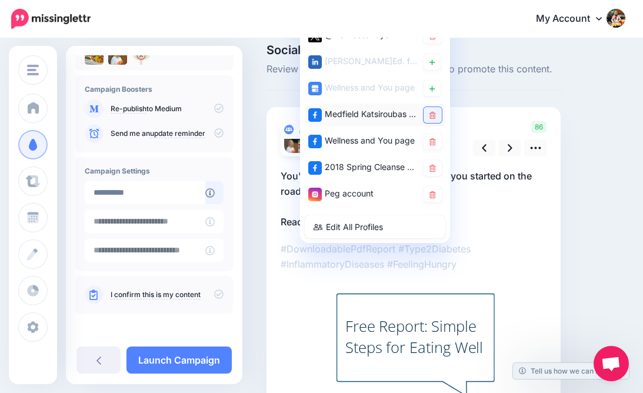
click at [433, 120] on link at bounding box center [432, 115] width 18 height 16
click at [432, 146] on link at bounding box center [432, 141] width 18 height 16
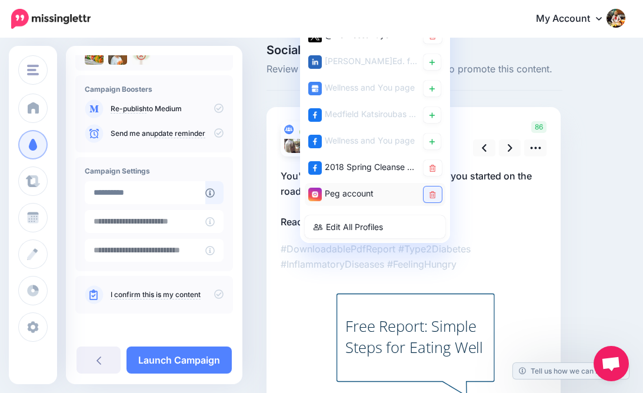
click at [431, 197] on icon at bounding box center [432, 194] width 6 height 7
click at [430, 171] on icon at bounding box center [432, 168] width 6 height 7
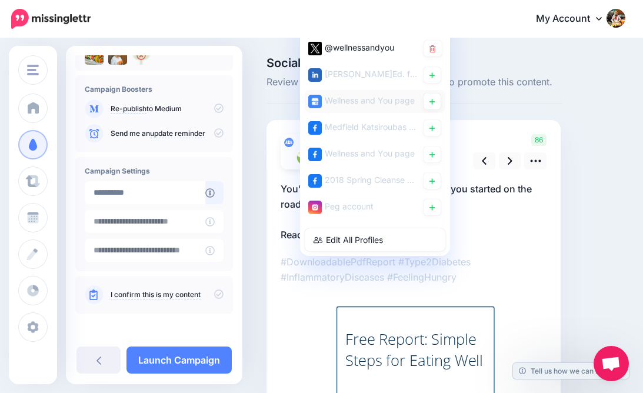
scroll to position [0, 0]
click at [433, 47] on icon at bounding box center [432, 48] width 6 height 7
click at [431, 49] on icon at bounding box center [431, 48] width 5 height 7
click at [509, 161] on icon at bounding box center [509, 161] width 5 height 12
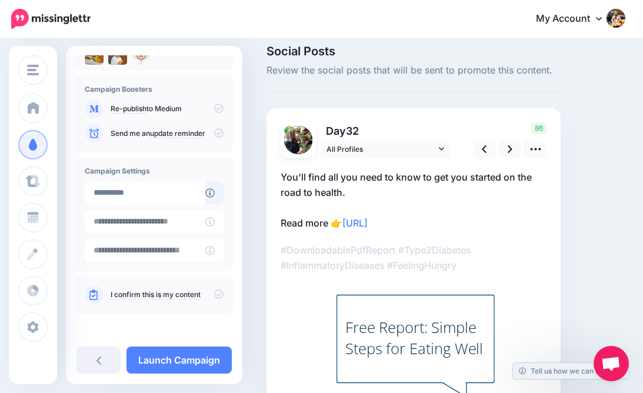
scroll to position [13, 0]
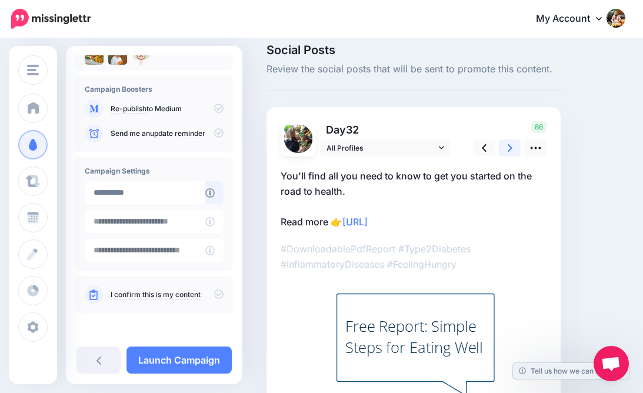
click at [507, 146] on icon at bounding box center [509, 148] width 5 height 12
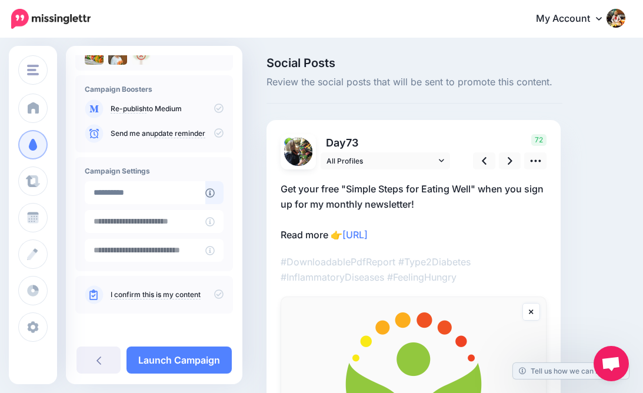
scroll to position [0, 0]
click at [509, 159] on icon at bounding box center [509, 161] width 5 height 12
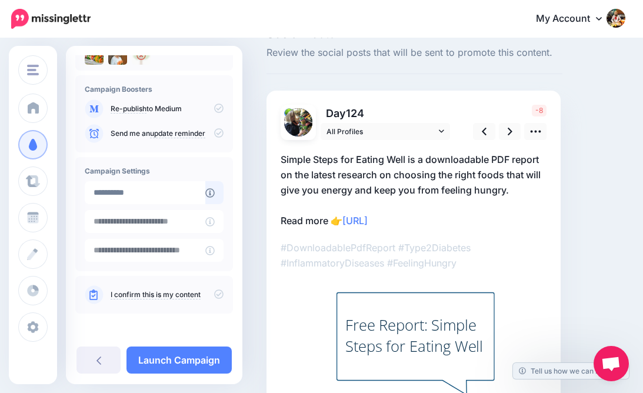
scroll to position [29, 0]
click at [507, 129] on icon at bounding box center [509, 131] width 5 height 12
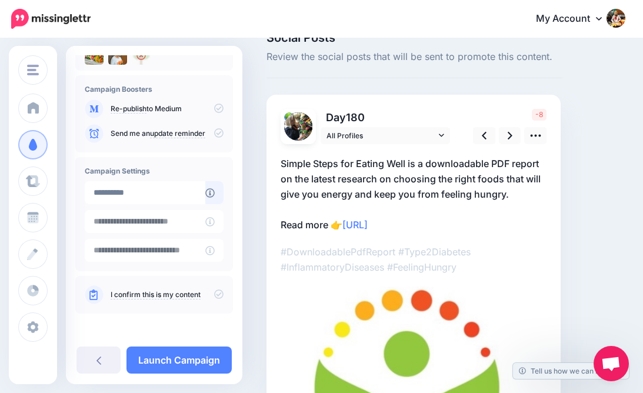
scroll to position [25, 0]
click at [438, 133] on link "All Profiles" at bounding box center [384, 135] width 129 height 17
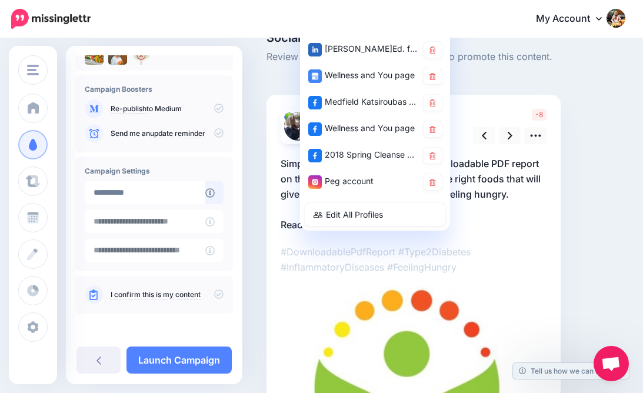
click at [438, 133] on link at bounding box center [432, 129] width 18 height 16
click at [434, 181] on icon at bounding box center [432, 182] width 6 height 7
click at [435, 156] on icon at bounding box center [432, 155] width 6 height 7
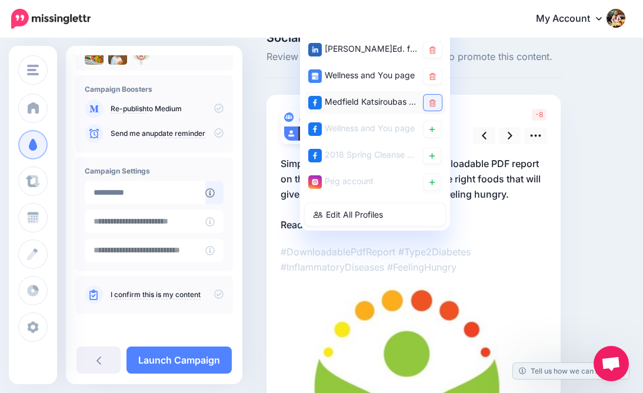
click at [431, 107] on link at bounding box center [432, 103] width 18 height 16
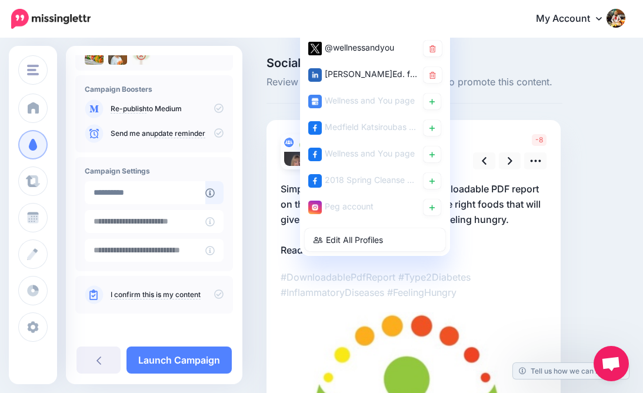
scroll to position [0, 0]
click at [430, 76] on icon at bounding box center [432, 75] width 6 height 7
click at [508, 161] on icon at bounding box center [509, 161] width 5 height 12
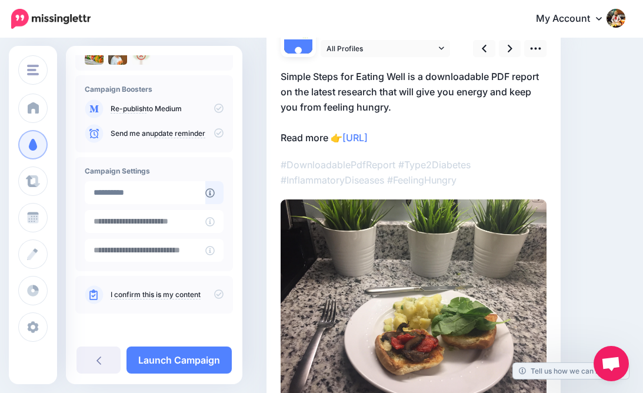
scroll to position [123, 0]
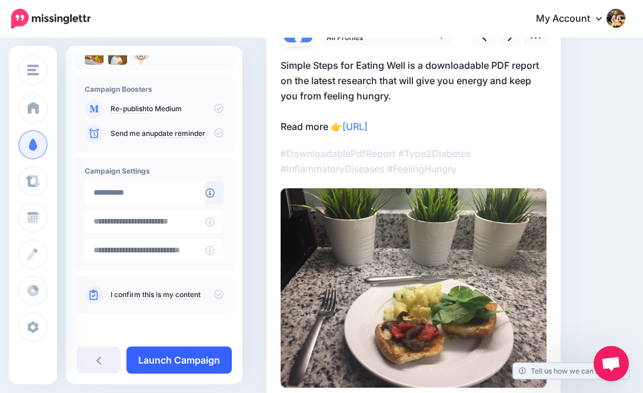
click at [163, 359] on link "Launch Campaign" at bounding box center [178, 359] width 105 height 27
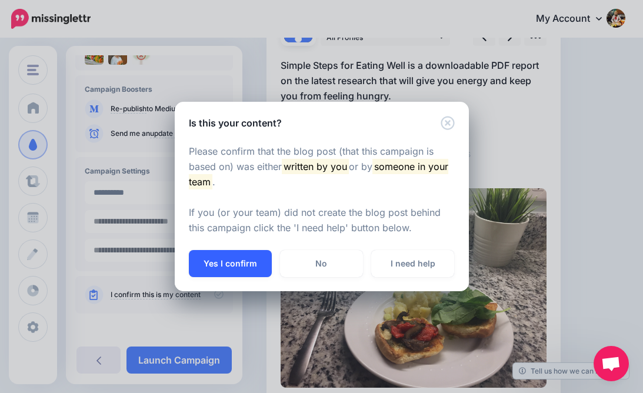
click at [235, 260] on button "Yes I confirm" at bounding box center [230, 263] width 83 height 27
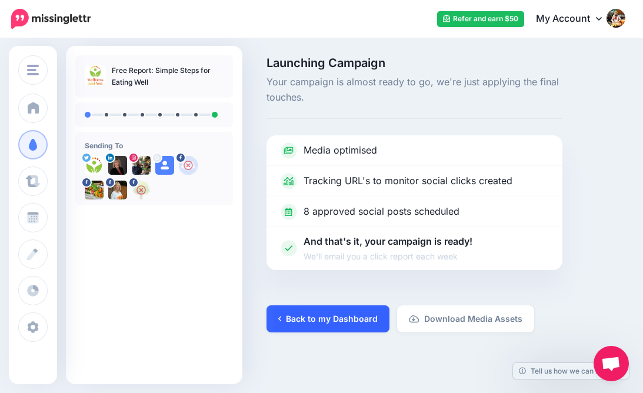
click at [323, 312] on link "Back to my Dashboard" at bounding box center [327, 318] width 123 height 27
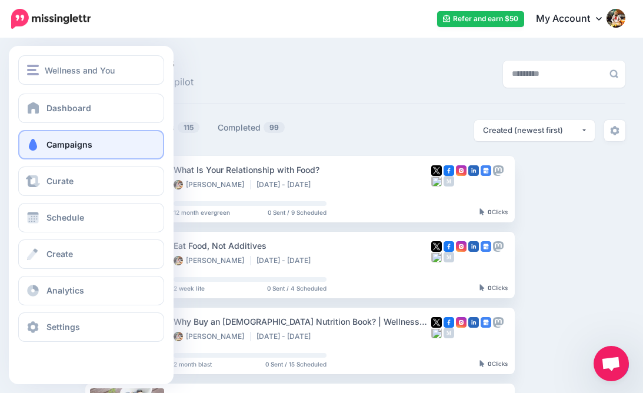
click at [54, 145] on span "Campaigns" at bounding box center [69, 144] width 46 height 10
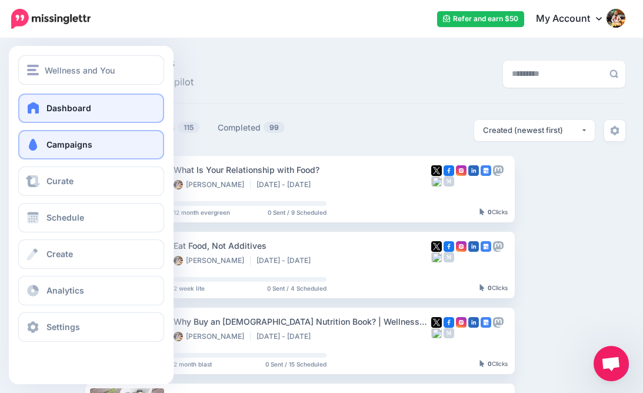
click at [64, 109] on span "Dashboard" at bounding box center [68, 108] width 45 height 10
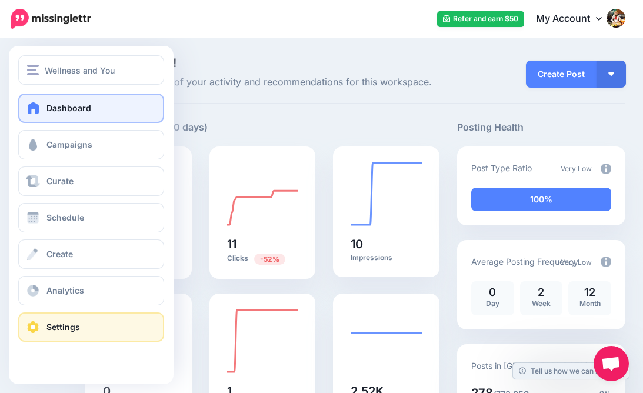
click at [61, 324] on span "Settings" at bounding box center [63, 327] width 34 height 10
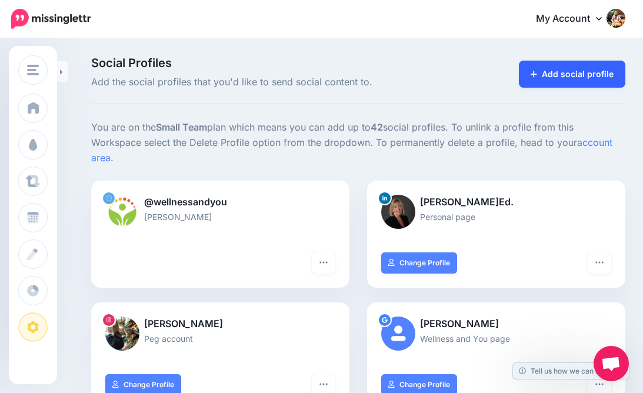
click at [573, 71] on link "Add social profile" at bounding box center [572, 74] width 106 height 27
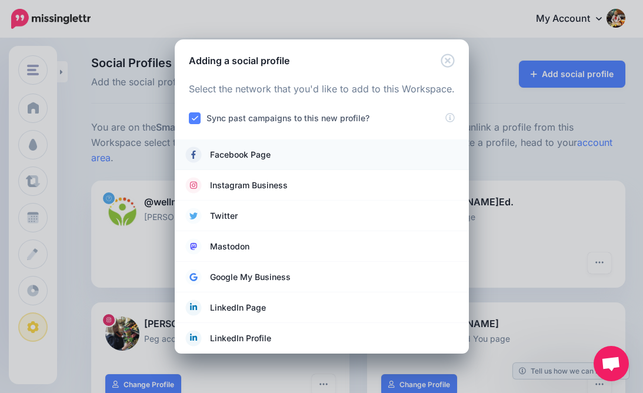
click at [243, 157] on span "Facebook Page" at bounding box center [240, 155] width 61 height 14
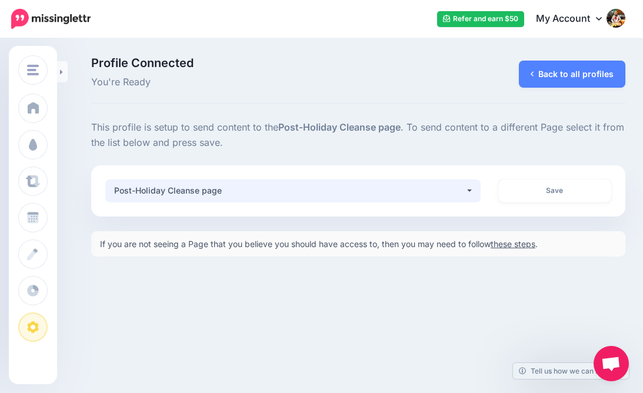
click at [468, 189] on button "Post-Holiday Cleanse page" at bounding box center [292, 190] width 375 height 23
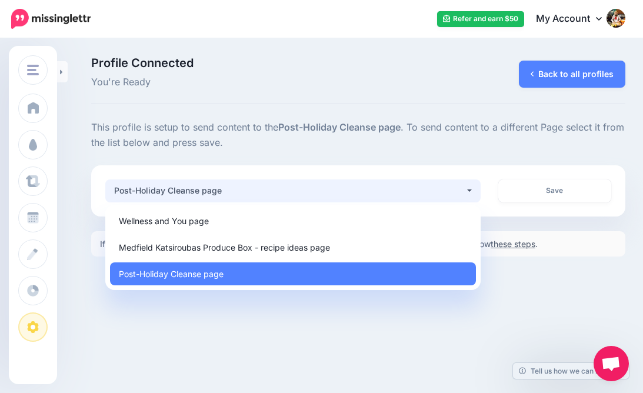
click at [468, 189] on button "Post-Holiday Cleanse page" at bounding box center [292, 190] width 375 height 23
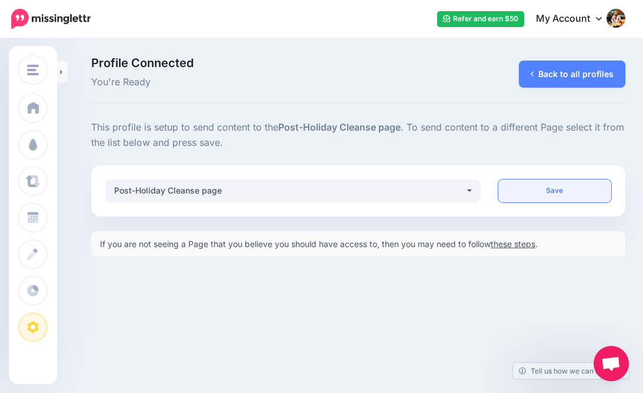
click at [553, 185] on link "Save" at bounding box center [554, 190] width 113 height 23
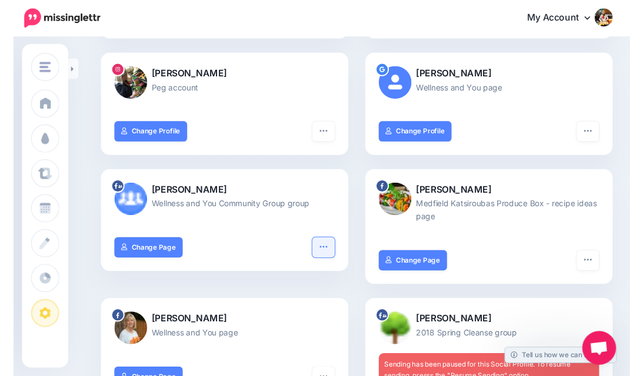
scroll to position [243, 0]
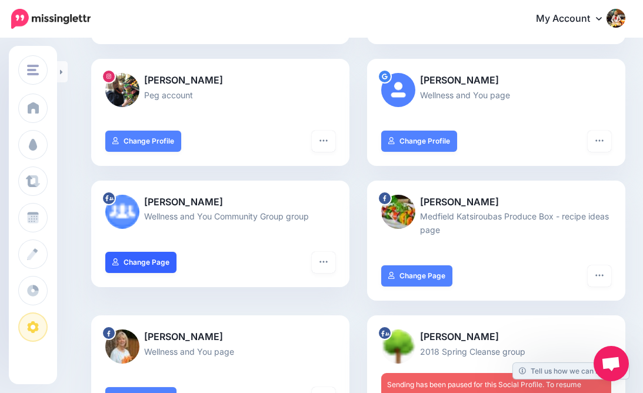
click at [148, 258] on link "Change Page" at bounding box center [140, 262] width 71 height 21
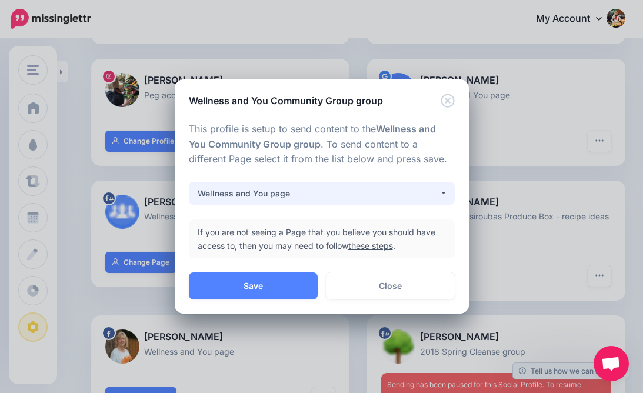
click at [442, 191] on button "Wellness and You page" at bounding box center [322, 193] width 266 height 23
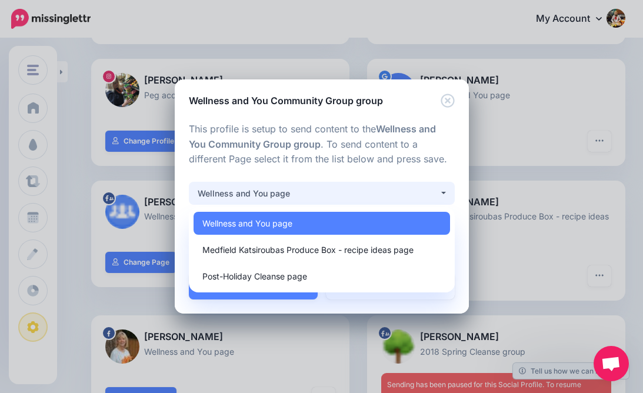
click at [352, 155] on p "This profile is setup to send content to the Wellness and You Community Group g…" at bounding box center [322, 145] width 266 height 46
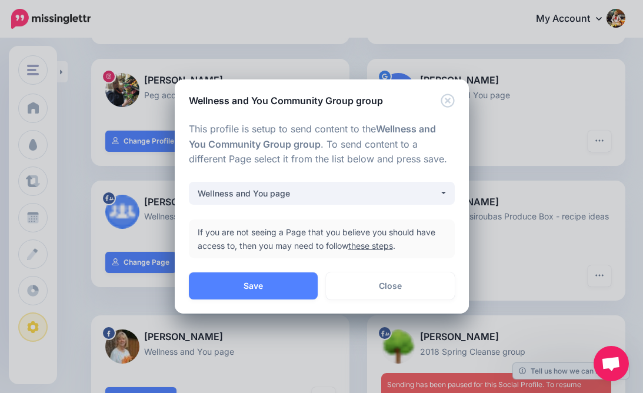
click at [370, 244] on link "these steps" at bounding box center [370, 245] width 45 height 10
